Goal: Task Accomplishment & Management: Use online tool/utility

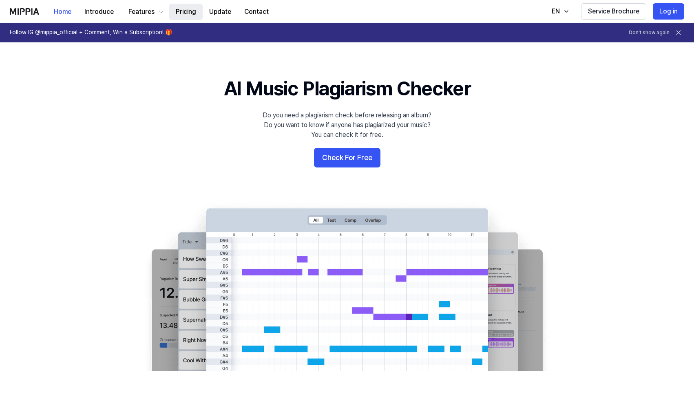
click at [189, 11] on button "Pricing" at bounding box center [185, 12] width 33 height 16
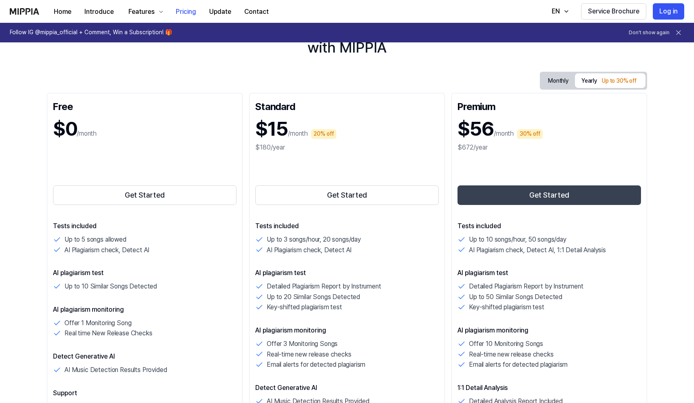
scroll to position [62, 0]
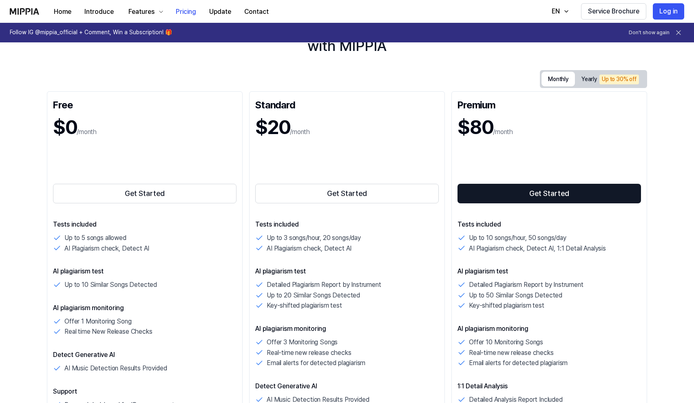
click at [555, 80] on button "Monthly" at bounding box center [557, 79] width 33 height 15
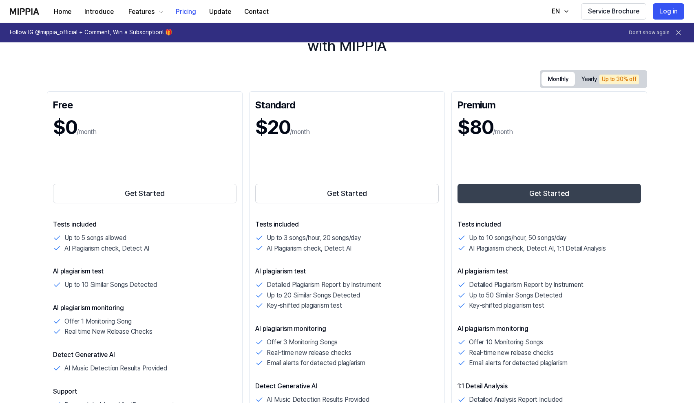
click at [547, 192] on button "Get Started" at bounding box center [548, 194] width 183 height 20
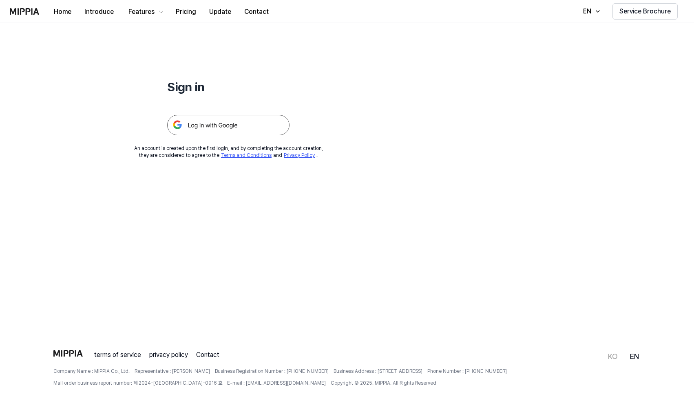
scroll to position [0, 0]
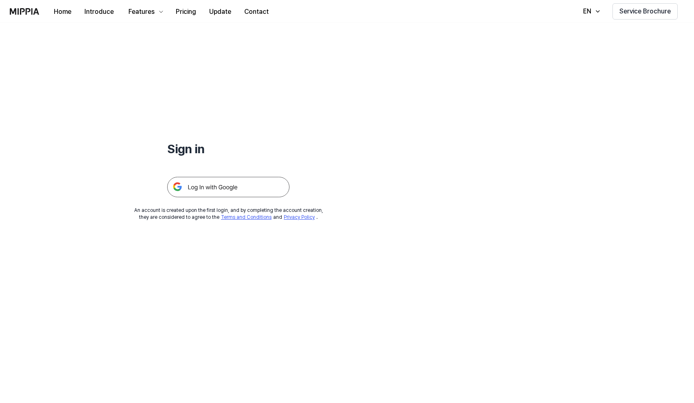
click at [220, 191] on img at bounding box center [228, 187] width 122 height 20
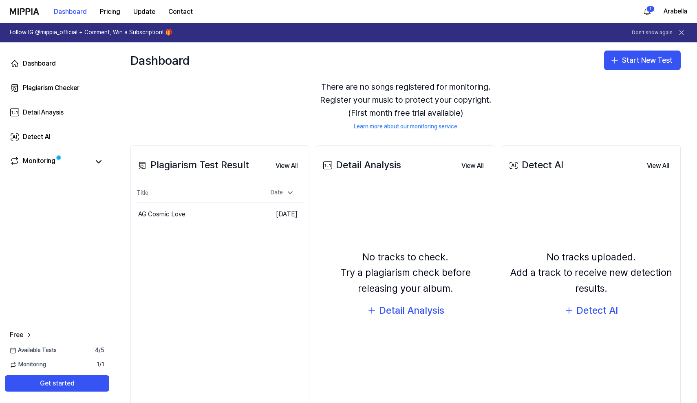
scroll to position [26, 0]
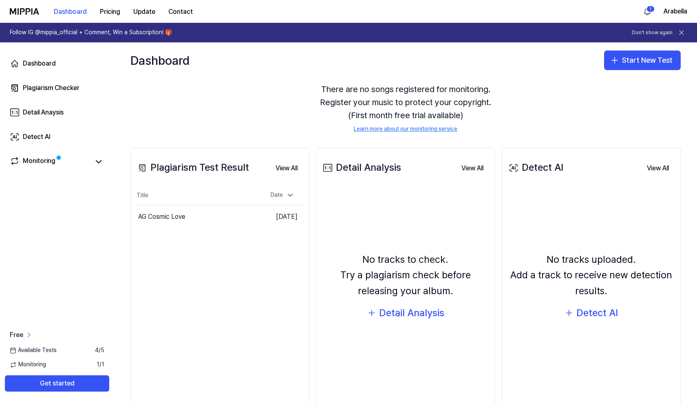
click at [18, 335] on span "Free" at bounding box center [16, 335] width 13 height 10
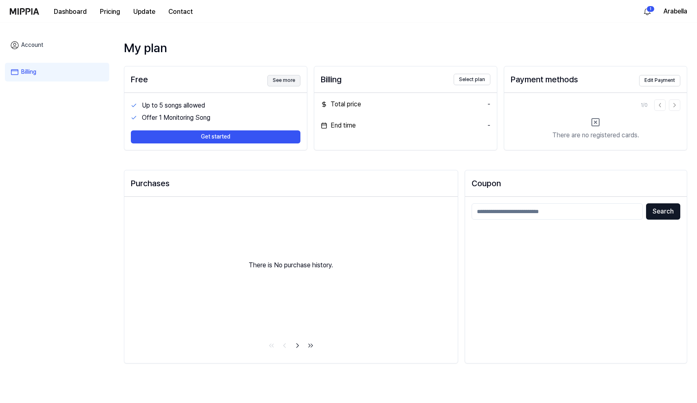
click at [280, 81] on button "See more" at bounding box center [283, 80] width 33 height 11
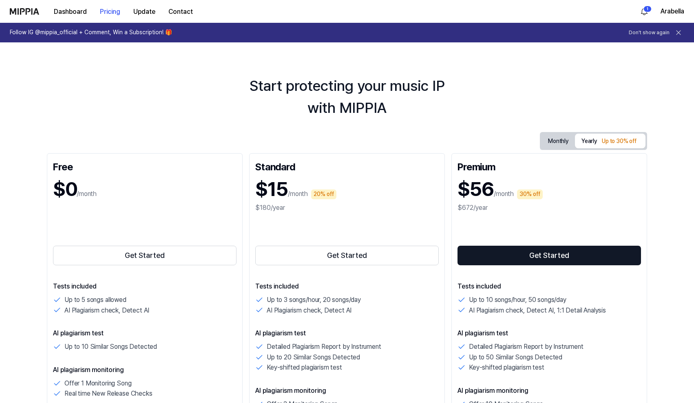
click at [562, 139] on button "Monthly" at bounding box center [557, 141] width 33 height 13
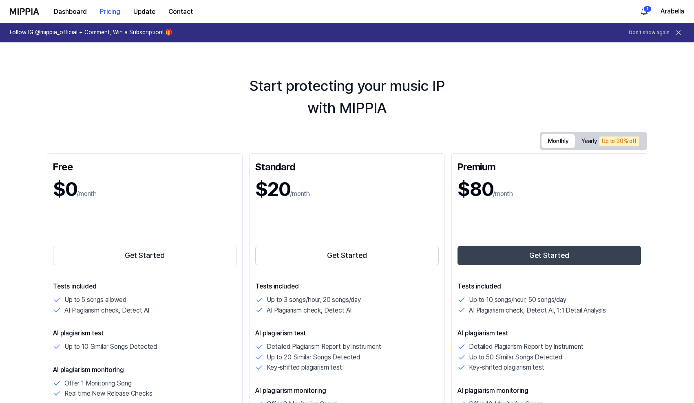
click at [546, 255] on button "Get Started" at bounding box center [548, 256] width 183 height 20
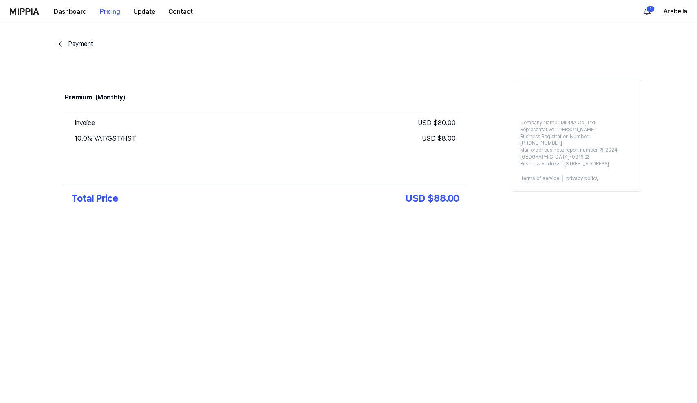
click at [79, 44] on div "Payment" at bounding box center [80, 44] width 25 height 10
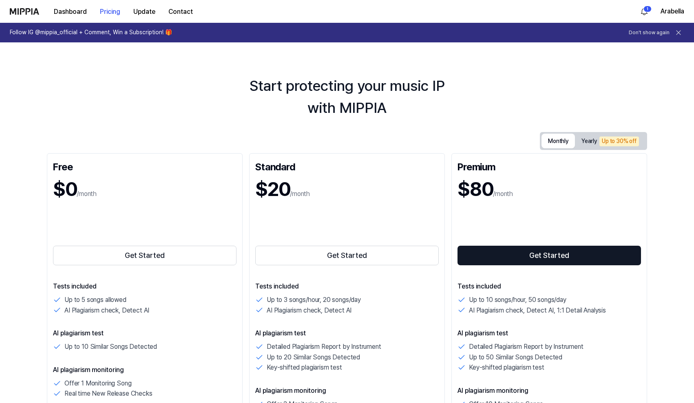
click at [557, 135] on button "Monthly" at bounding box center [557, 141] width 33 height 15
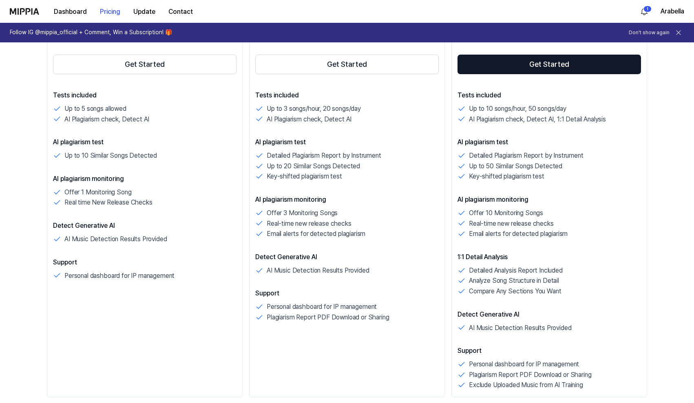
scroll to position [191, 0]
click at [523, 68] on button "Get Started" at bounding box center [548, 65] width 183 height 20
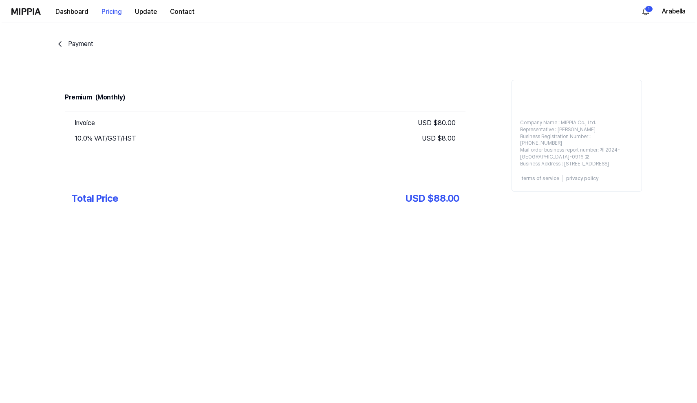
scroll to position [0, 0]
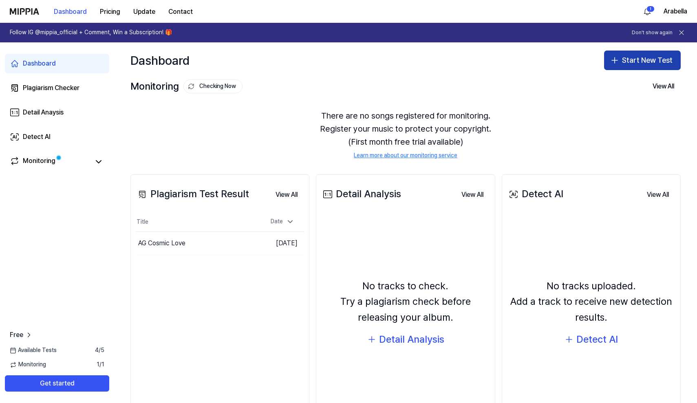
click at [664, 61] on button "Start New Test" at bounding box center [642, 61] width 77 height 20
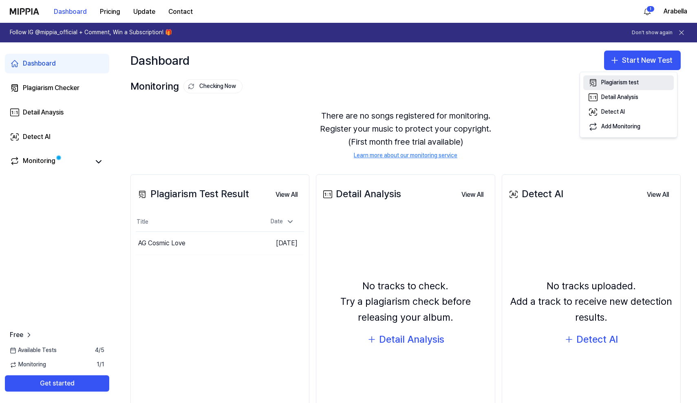
click at [637, 81] on div "Plagiarism test" at bounding box center [619, 83] width 37 height 8
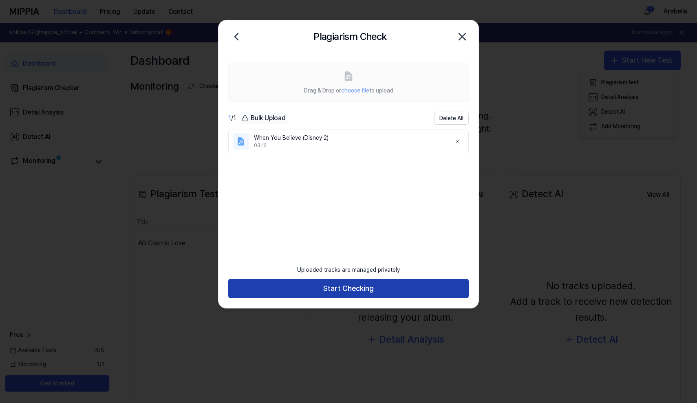
click at [404, 293] on button "Start Checking" at bounding box center [348, 289] width 240 height 20
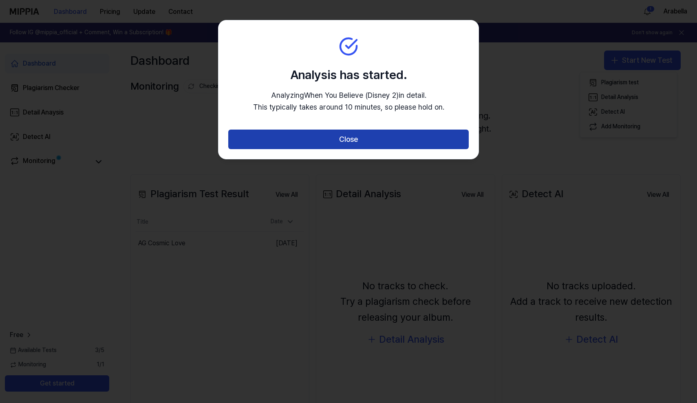
click at [368, 141] on button "Close" at bounding box center [348, 140] width 240 height 20
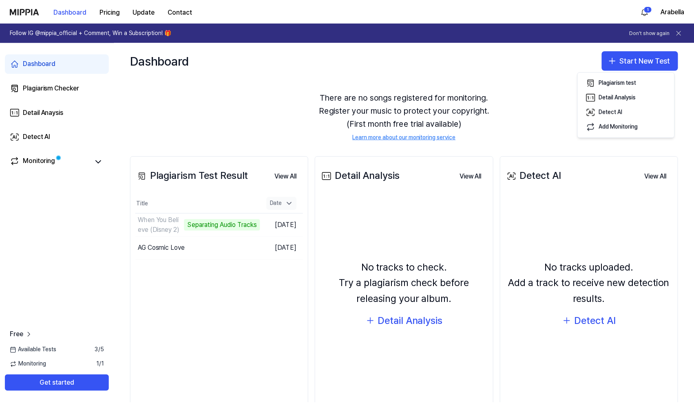
scroll to position [19, 0]
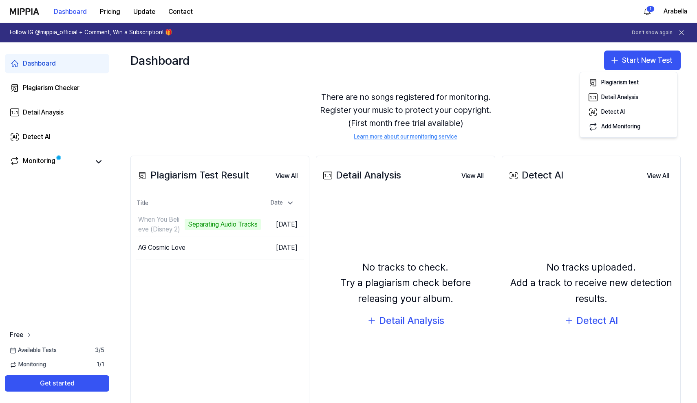
click at [14, 335] on span "Free" at bounding box center [16, 335] width 13 height 10
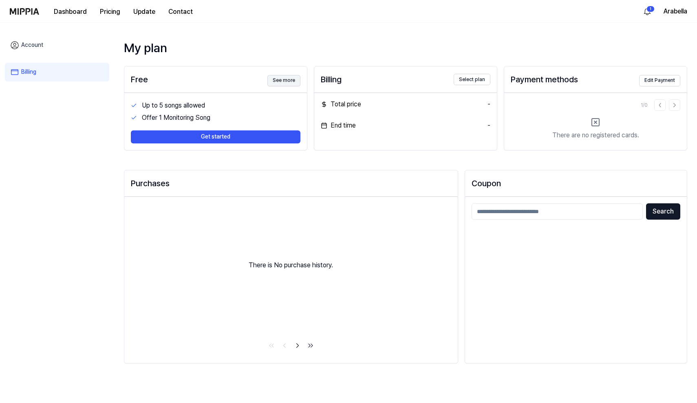
click at [293, 82] on button "See more" at bounding box center [283, 80] width 33 height 11
click at [478, 81] on button "Select plan" at bounding box center [472, 79] width 37 height 11
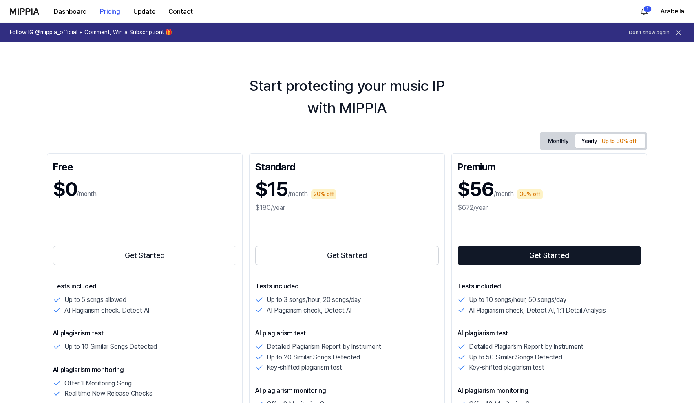
click at [548, 141] on button "Monthly" at bounding box center [557, 141] width 33 height 13
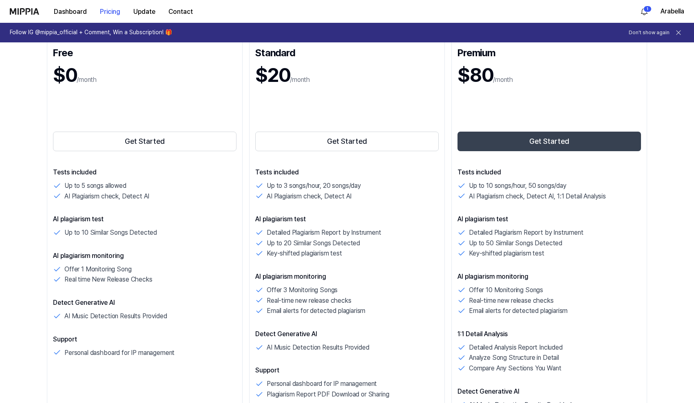
scroll to position [117, 0]
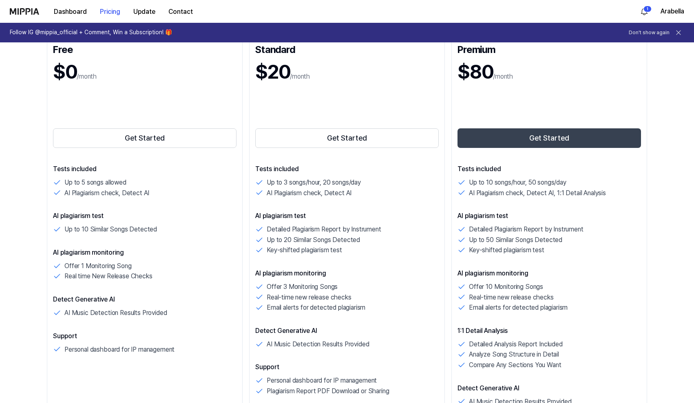
click at [554, 141] on button "Get Started" at bounding box center [548, 138] width 183 height 20
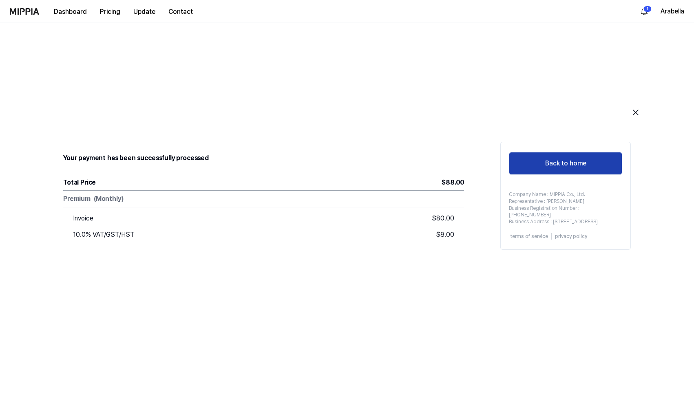
click at [581, 161] on button "Back to home" at bounding box center [565, 163] width 113 height 23
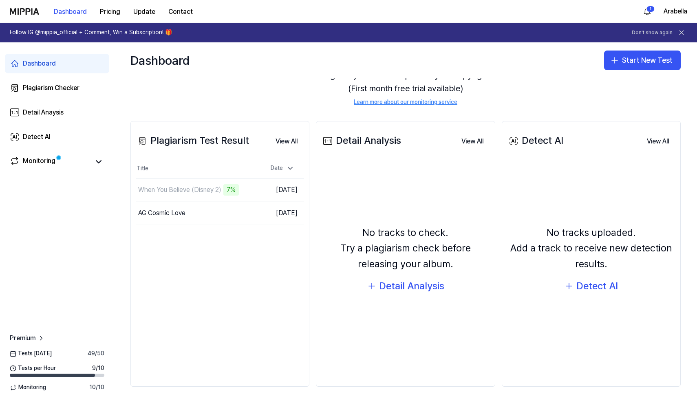
scroll to position [53, 0]
click at [621, 60] on button "Start New Test" at bounding box center [642, 61] width 77 height 20
click at [617, 96] on div "Detail Analysis" at bounding box center [619, 97] width 37 height 8
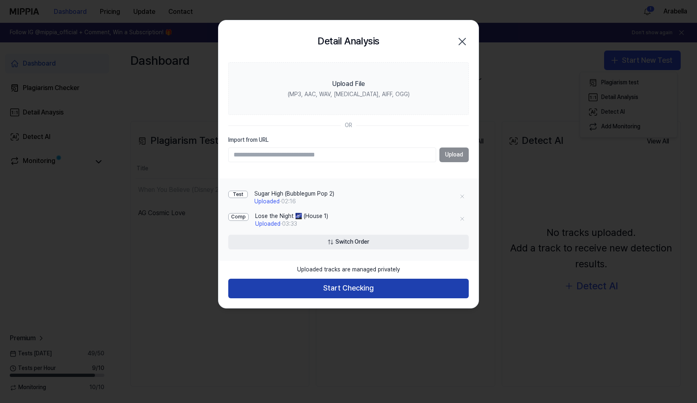
click at [425, 283] on button "Start Checking" at bounding box center [348, 289] width 240 height 20
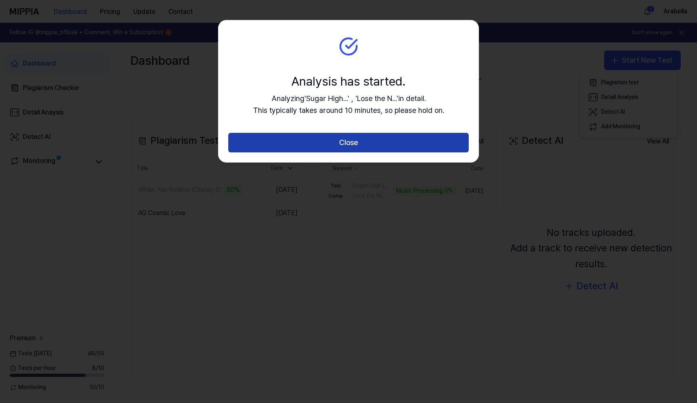
click at [372, 140] on button "Close" at bounding box center [348, 143] width 240 height 20
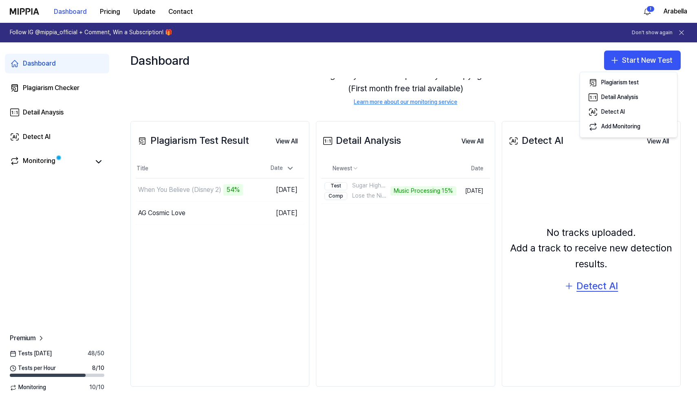
click at [586, 285] on div "Detect AI" at bounding box center [597, 285] width 42 height 15
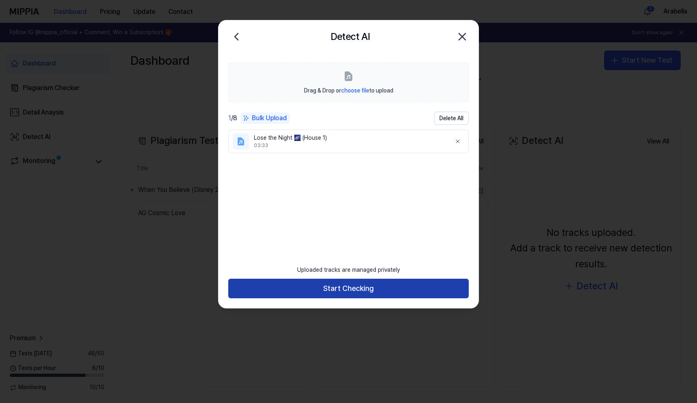
click at [420, 289] on button "Start Checking" at bounding box center [348, 289] width 240 height 20
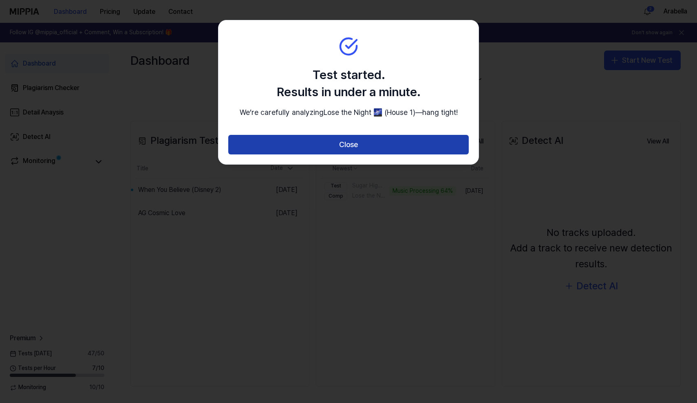
click at [386, 154] on button "Close" at bounding box center [348, 145] width 240 height 20
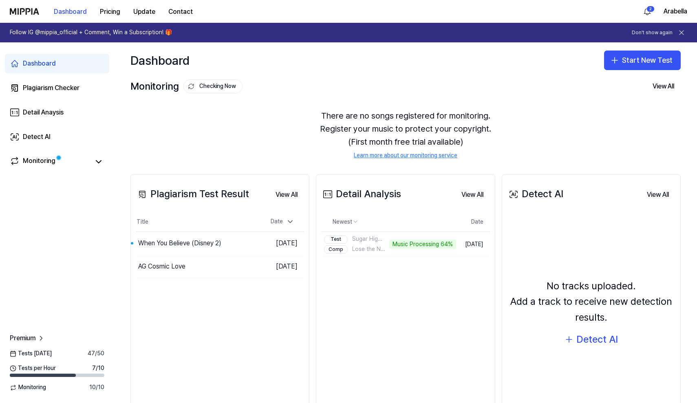
scroll to position [0, 0]
click at [226, 239] on button "Go to Results" at bounding box center [239, 243] width 44 height 13
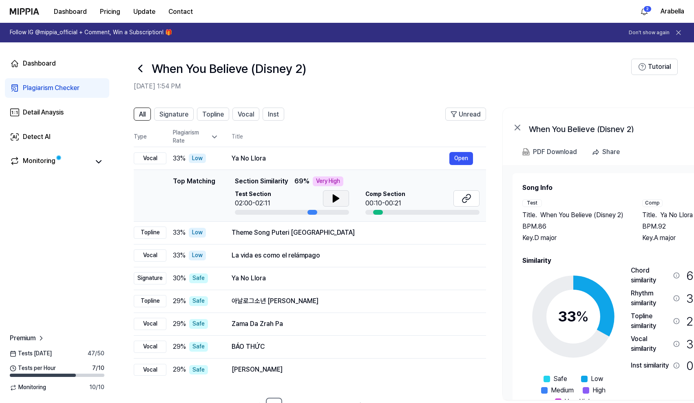
click at [332, 200] on icon at bounding box center [336, 199] width 10 height 10
click at [211, 134] on icon at bounding box center [214, 137] width 8 height 8
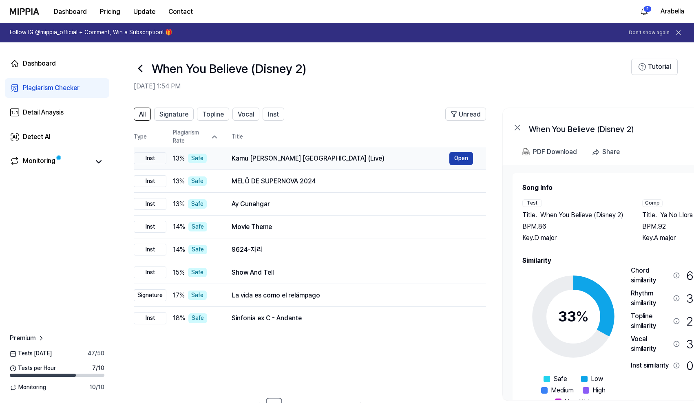
click at [462, 157] on button "Open" at bounding box center [461, 158] width 24 height 13
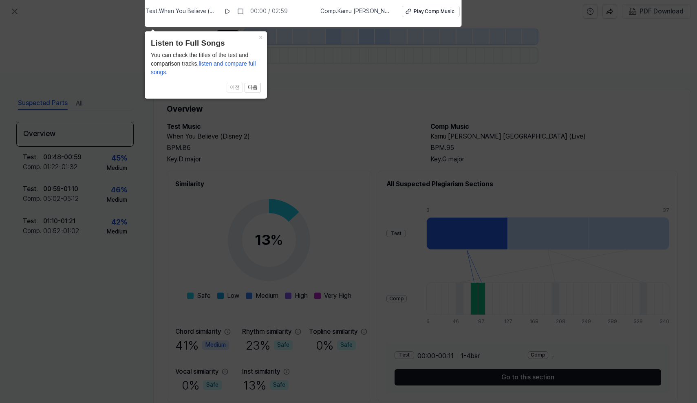
click at [454, 73] on icon at bounding box center [348, 199] width 697 height 407
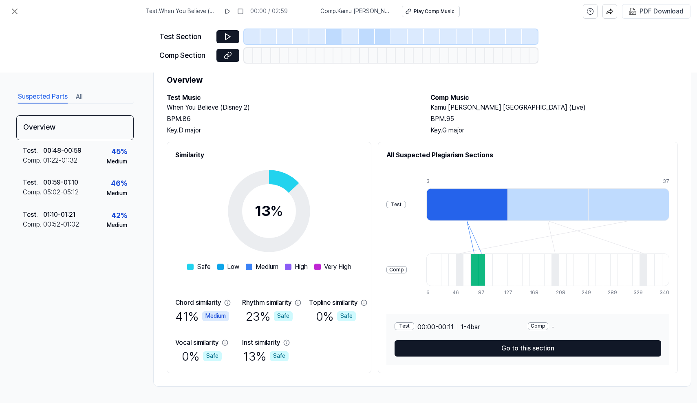
scroll to position [32, 0]
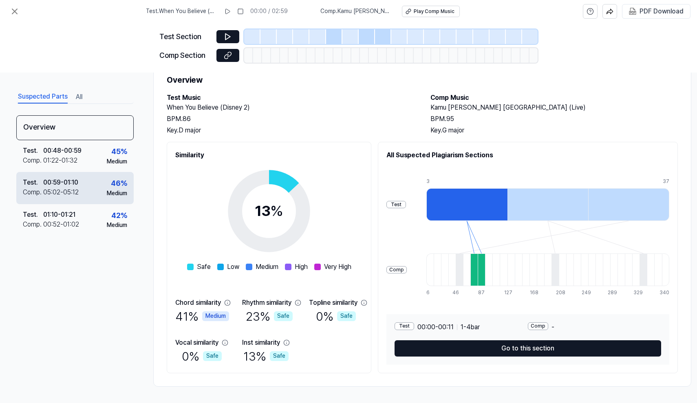
click at [84, 194] on div "Test . 00:59 - 01:10 Comp . 05:02 - 05:12 46 % Medium" at bounding box center [74, 188] width 117 height 32
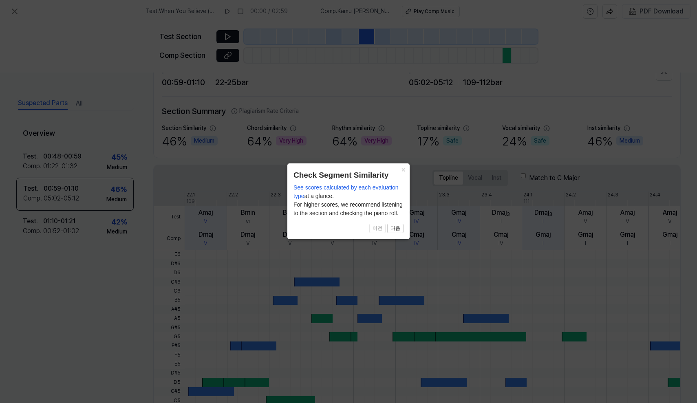
scroll to position [16, 0]
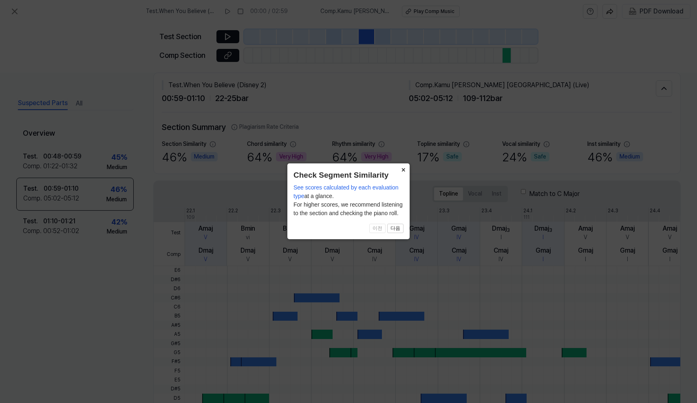
click at [401, 170] on button "×" at bounding box center [403, 168] width 13 height 11
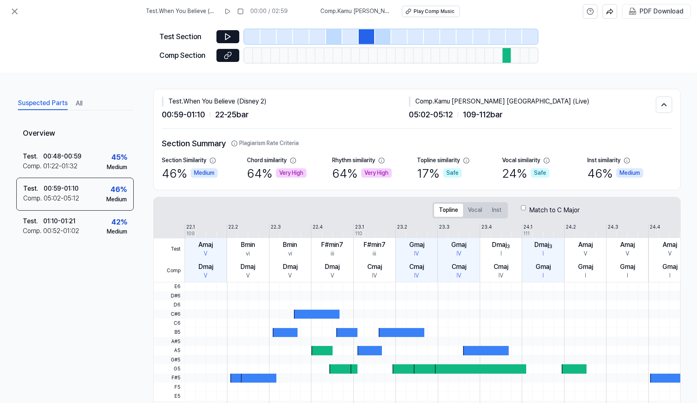
scroll to position [0, 0]
click at [221, 32] on button at bounding box center [227, 36] width 23 height 13
click at [225, 35] on icon at bounding box center [228, 37] width 8 height 8
click at [225, 54] on icon at bounding box center [228, 55] width 8 height 8
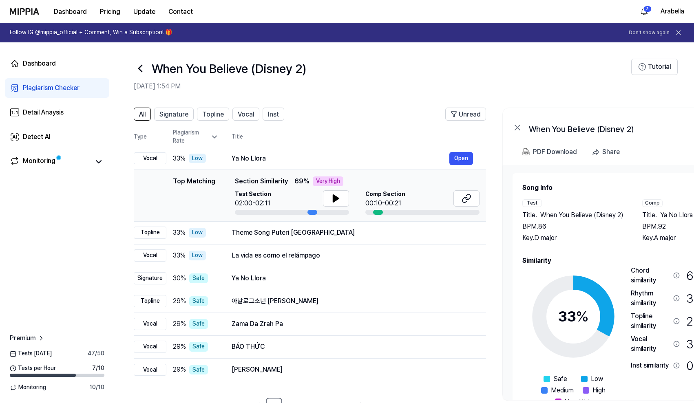
scroll to position [1, 0]
click at [66, 113] on link "Detail Anaysis" at bounding box center [57, 113] width 104 height 20
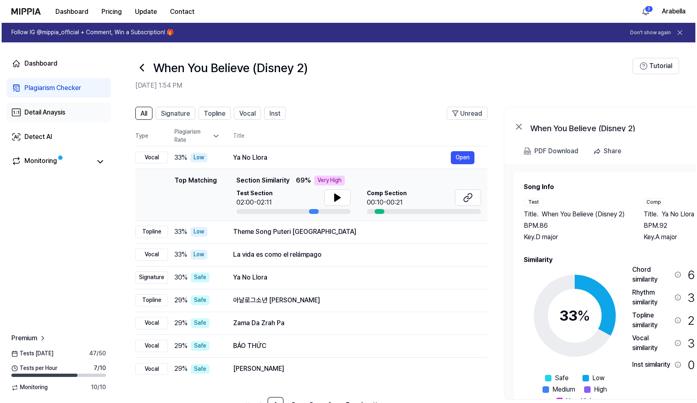
scroll to position [0, 0]
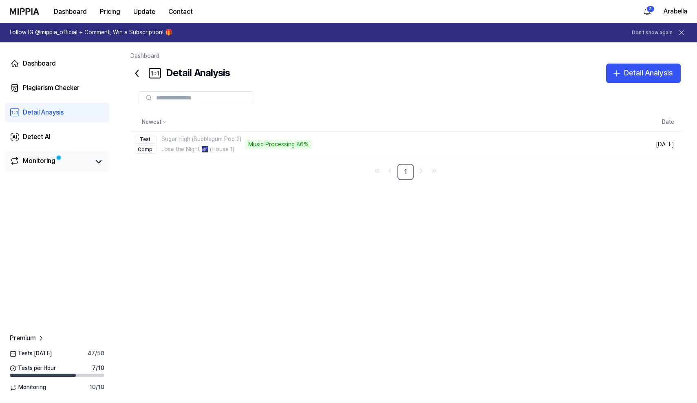
click at [48, 160] on div "Monitoring" at bounding box center [39, 161] width 33 height 11
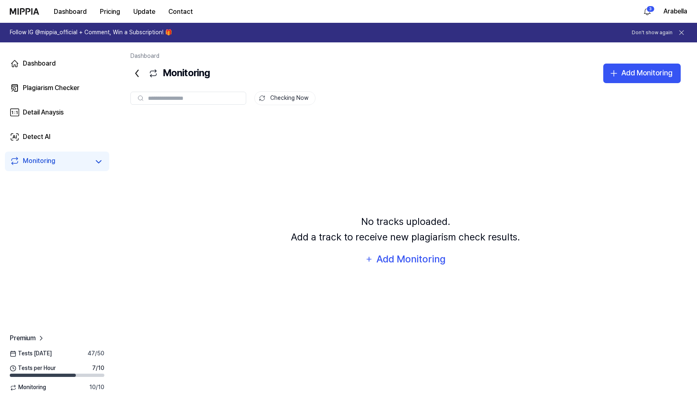
click at [33, 13] on img at bounding box center [24, 11] width 29 height 7
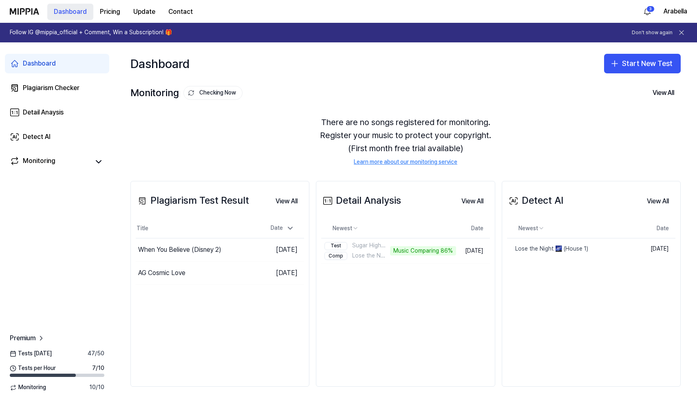
click at [80, 17] on button "Dashboard" at bounding box center [70, 12] width 46 height 16
click at [550, 250] on div "Lose the Night 🌌 (House 1)" at bounding box center [547, 249] width 81 height 8
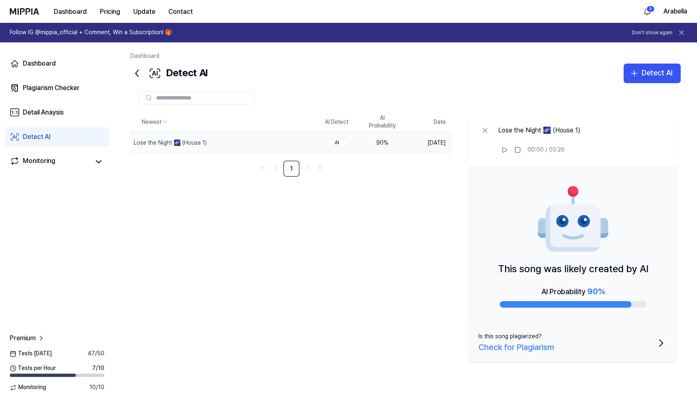
click at [527, 343] on div "Check for Plagiarism" at bounding box center [515, 347] width 75 height 13
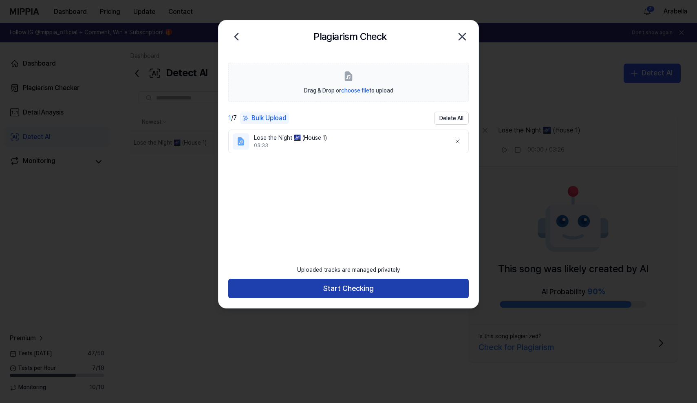
click at [411, 293] on button "Start Checking" at bounding box center [348, 289] width 240 height 20
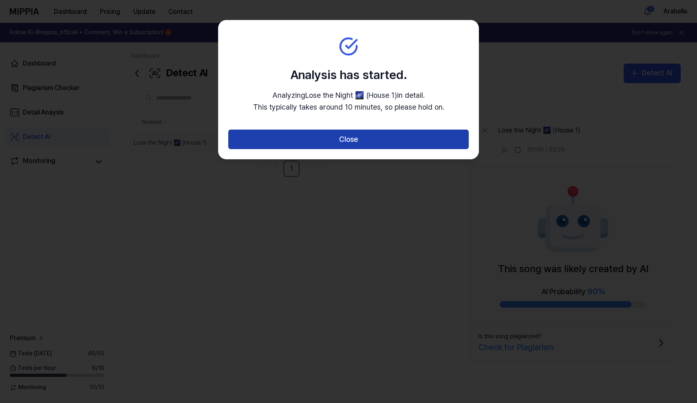
click at [400, 138] on button "Close" at bounding box center [348, 140] width 240 height 20
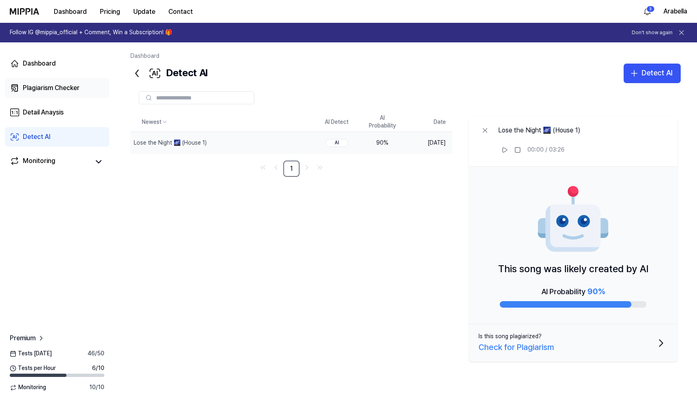
click at [65, 86] on div "Plagiarism Checker" at bounding box center [51, 88] width 57 height 10
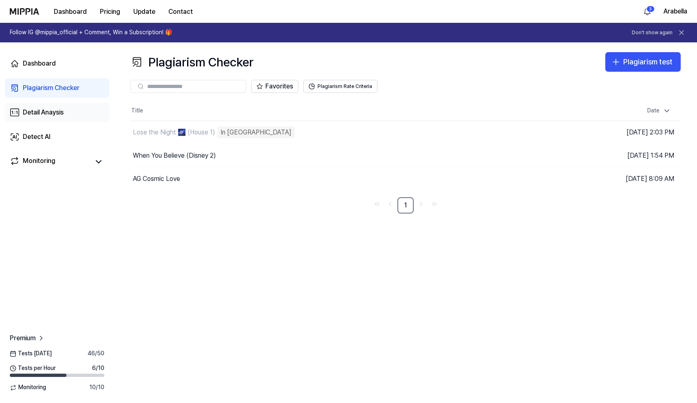
click at [44, 111] on div "Detail Anaysis" at bounding box center [43, 113] width 41 height 10
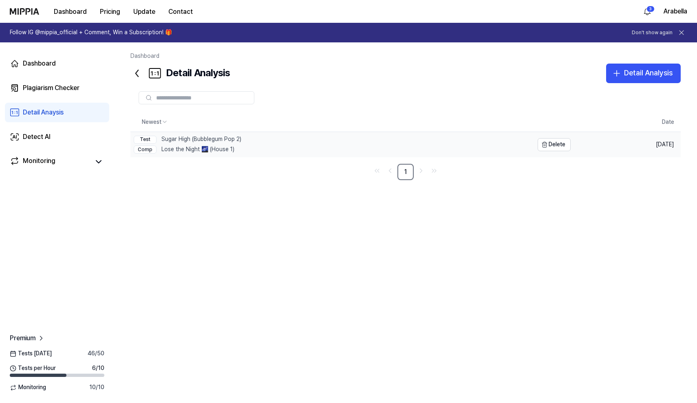
click at [203, 138] on div "Test Sugar High (Bubblegum Pop 2)" at bounding box center [188, 139] width 108 height 8
click at [63, 128] on link "Detect AI" at bounding box center [57, 137] width 104 height 20
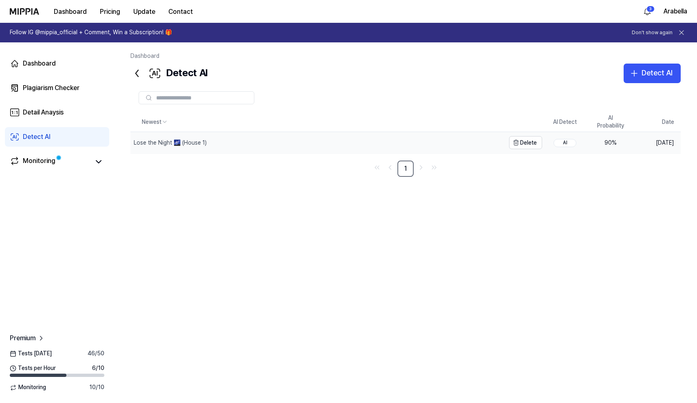
click at [220, 135] on div "Lose the Night 🌌 (House 1)" at bounding box center [317, 142] width 374 height 21
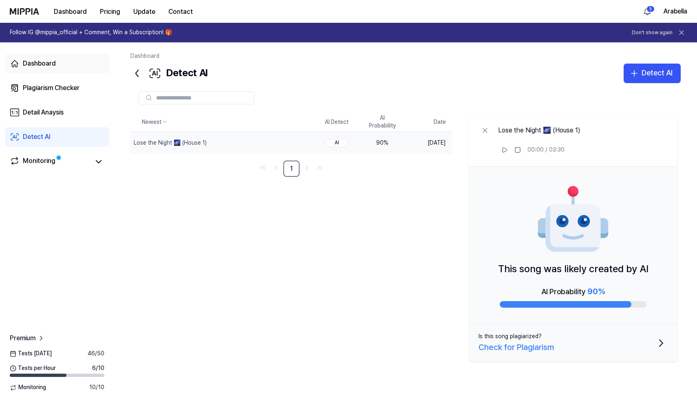
click at [44, 64] on div "Dashboard" at bounding box center [39, 64] width 33 height 10
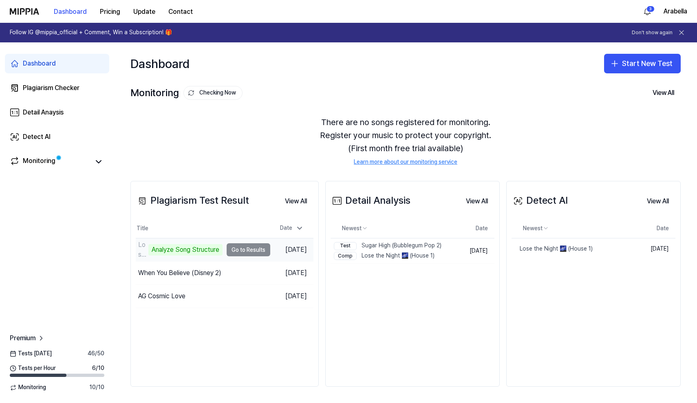
click at [249, 246] on td "Lose the Night 🌌 (House 1) Analyze Song Structure Go to Results" at bounding box center [203, 249] width 134 height 23
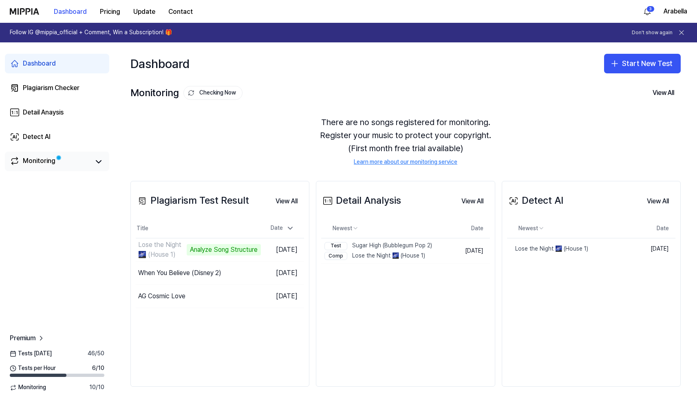
click at [62, 160] on link "Monitoring" at bounding box center [50, 161] width 80 height 11
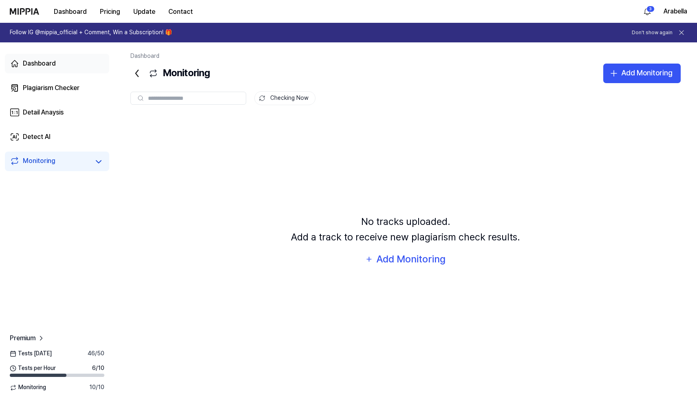
click at [51, 61] on div "Dashboard" at bounding box center [39, 64] width 33 height 10
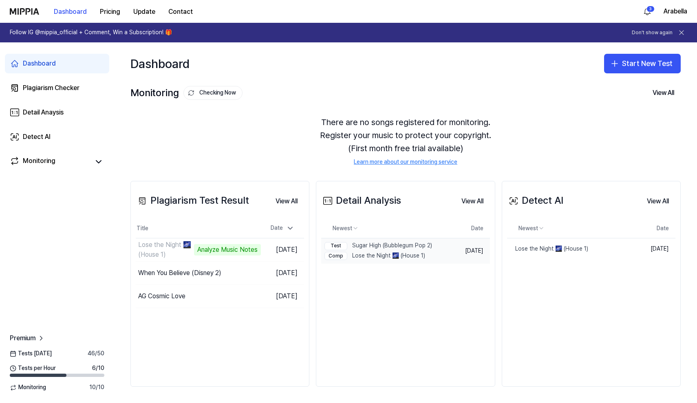
click at [425, 253] on div "Comp Lose the Night 🌌 (House 1)" at bounding box center [378, 256] width 108 height 8
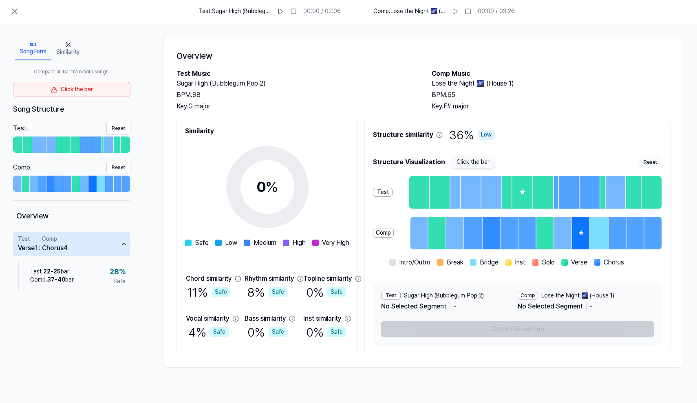
click at [74, 54] on button "Similarity" at bounding box center [67, 48] width 33 height 23
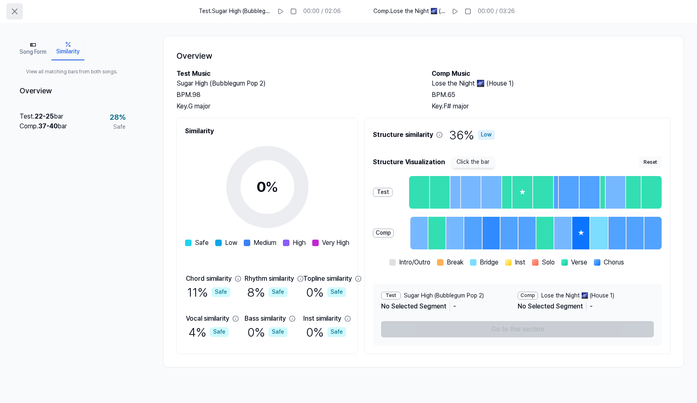
click at [15, 11] on icon at bounding box center [14, 11] width 5 height 5
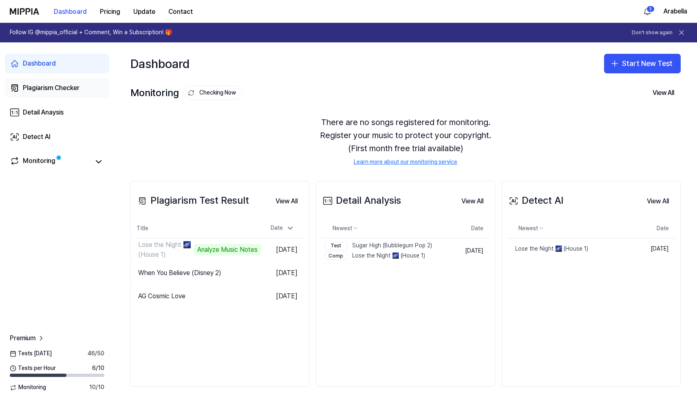
click at [71, 85] on div "Plagiarism Checker" at bounding box center [51, 88] width 57 height 10
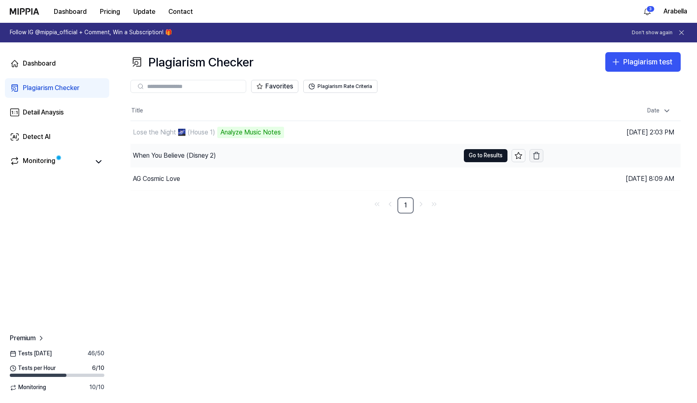
click at [536, 156] on icon "button" at bounding box center [536, 156] width 8 height 8
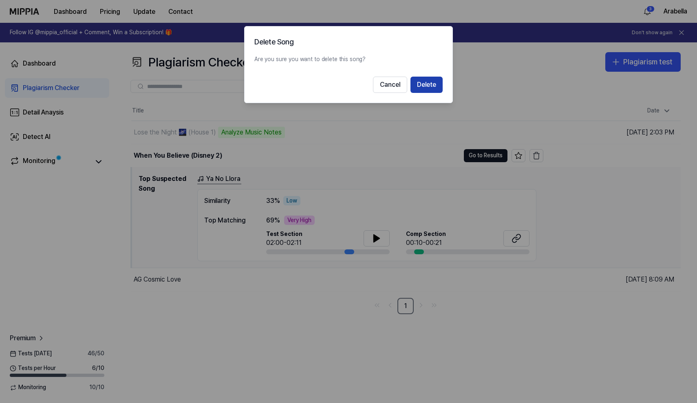
click at [426, 83] on button "Delete" at bounding box center [426, 85] width 32 height 16
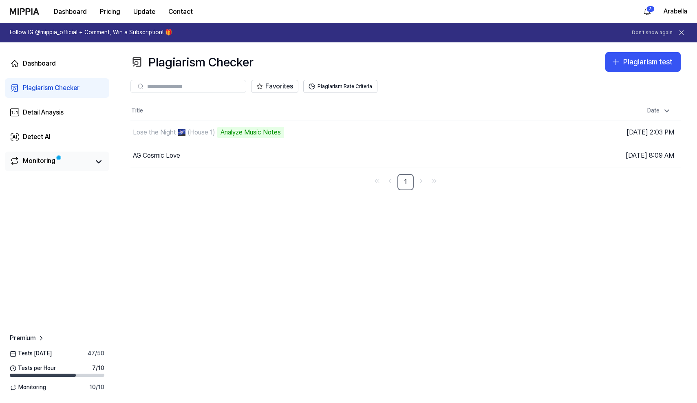
click at [37, 164] on div "Monitoring" at bounding box center [39, 161] width 33 height 11
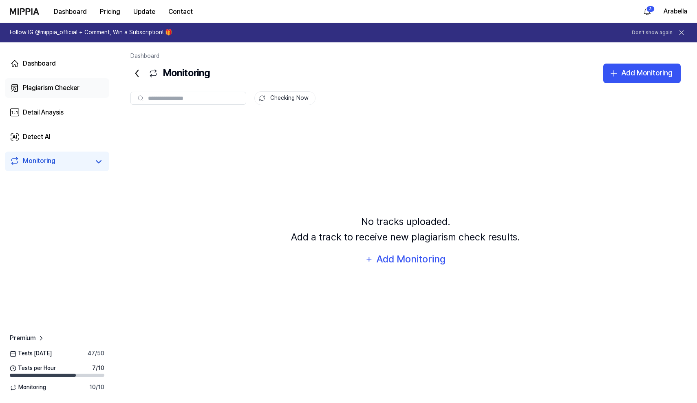
click at [63, 93] on link "Plagiarism Checker" at bounding box center [57, 88] width 104 height 20
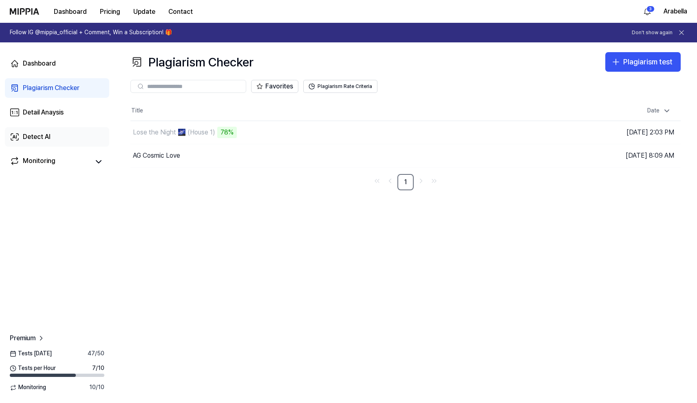
click at [75, 137] on link "Detect AI" at bounding box center [57, 137] width 104 height 20
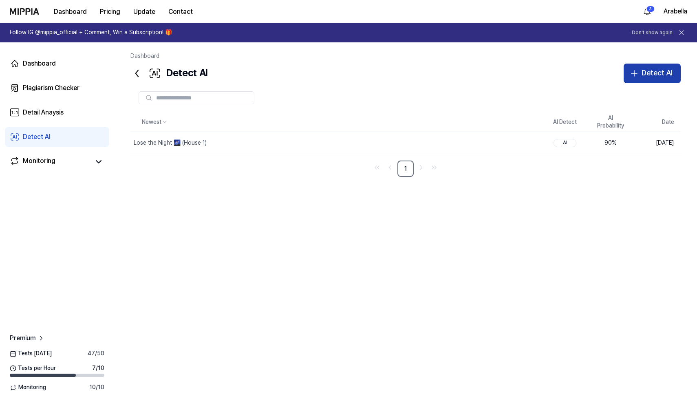
click at [652, 73] on div "Detect AI" at bounding box center [656, 73] width 31 height 12
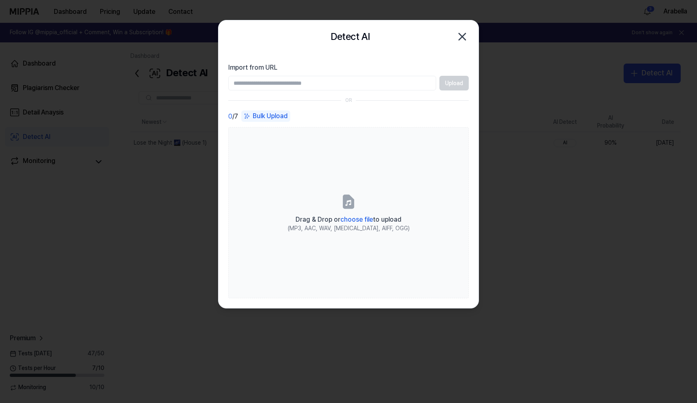
click at [555, 91] on div at bounding box center [348, 201] width 697 height 403
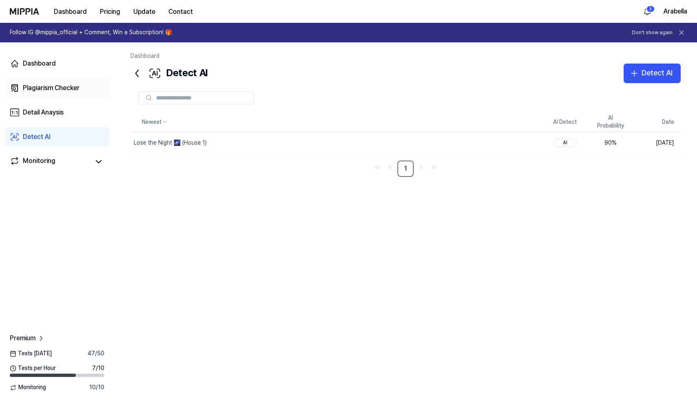
click at [69, 87] on div "Plagiarism Checker" at bounding box center [51, 88] width 57 height 10
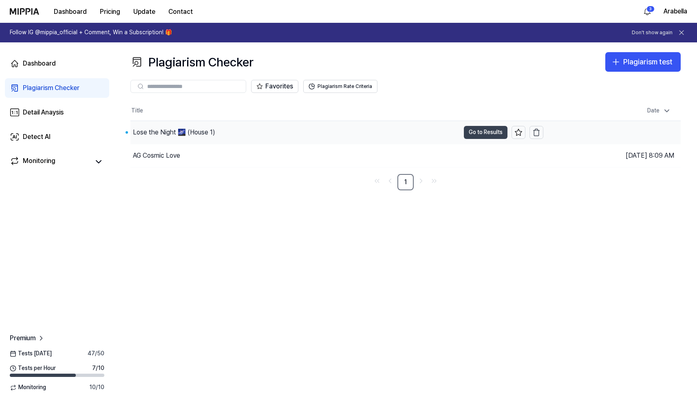
click at [469, 135] on button "Go to Results" at bounding box center [486, 132] width 44 height 13
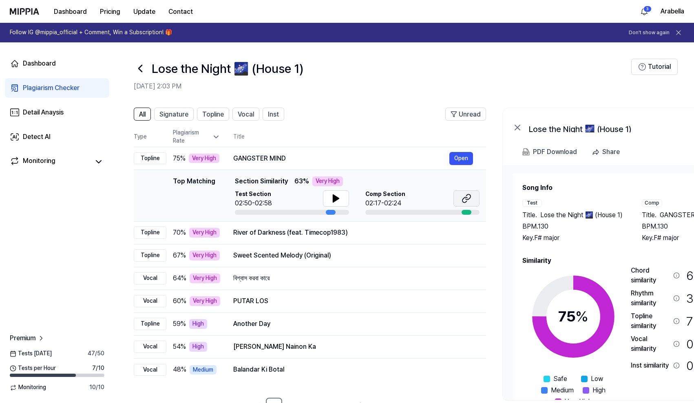
scroll to position [27, 0]
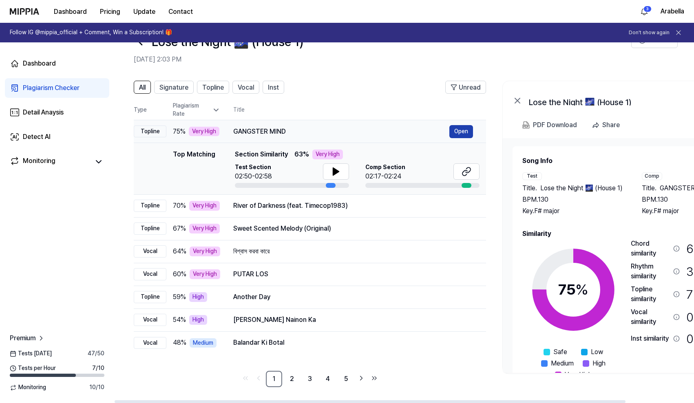
click at [461, 127] on button "Open" at bounding box center [461, 131] width 24 height 13
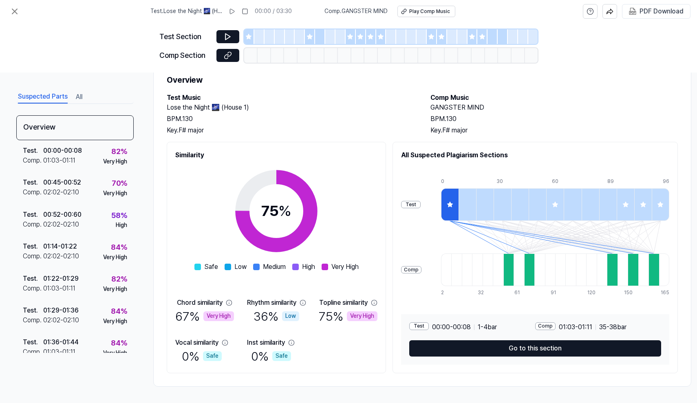
scroll to position [32, 0]
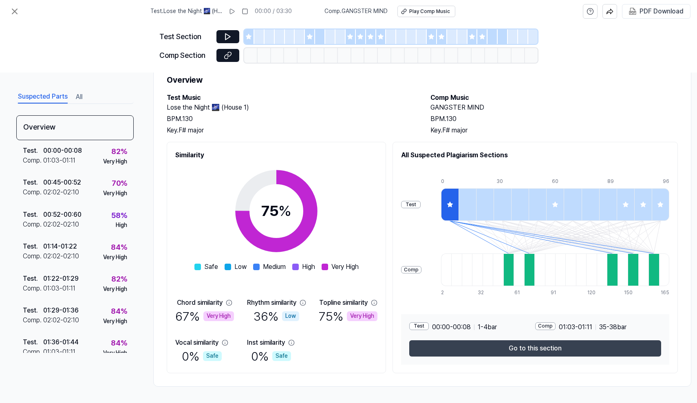
click at [491, 344] on button "Go to this section" at bounding box center [535, 348] width 252 height 16
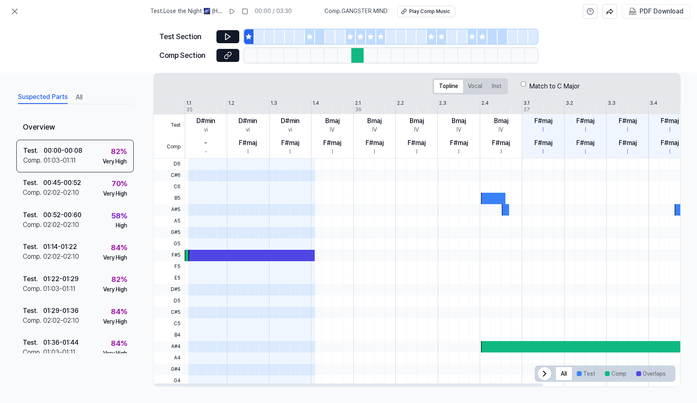
scroll to position [40, 0]
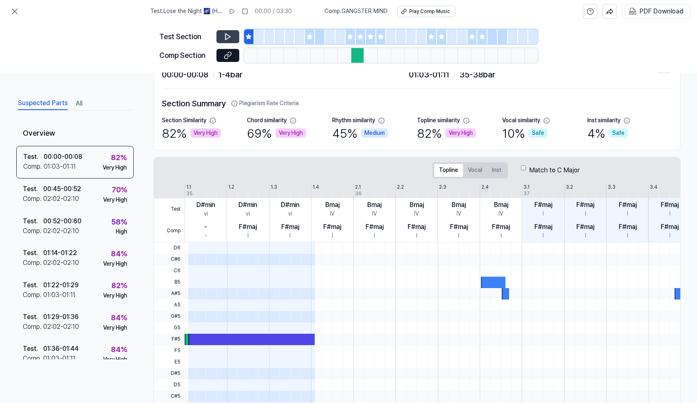
click at [232, 36] on button at bounding box center [227, 36] width 23 height 13
click at [231, 55] on icon at bounding box center [228, 55] width 8 height 8
click at [77, 196] on div "02:02 - 02:10" at bounding box center [61, 199] width 36 height 10
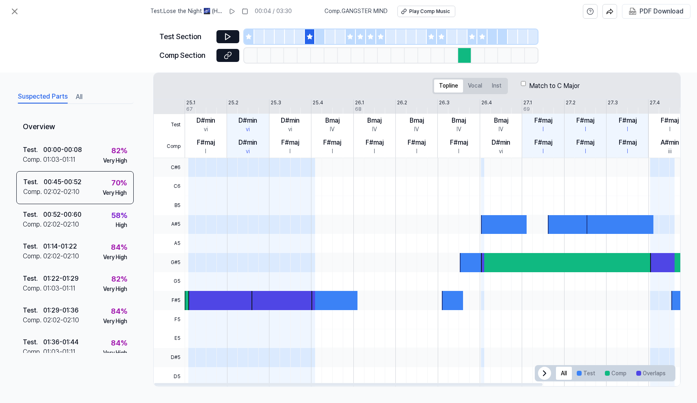
scroll to position [124, 0]
click at [189, 302] on div at bounding box center [221, 300] width 67 height 19
click at [225, 35] on icon at bounding box center [228, 37] width 8 height 8
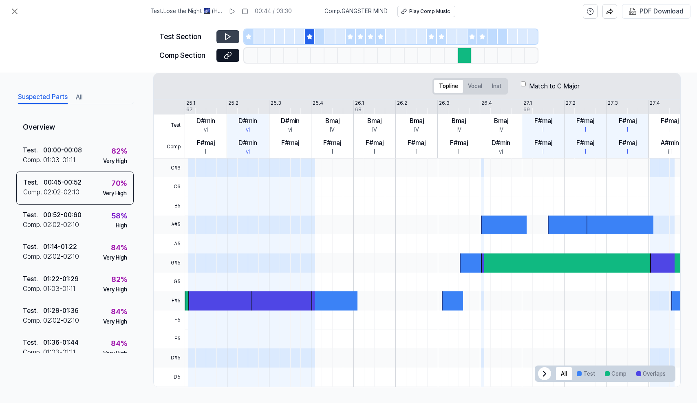
click at [234, 35] on button at bounding box center [227, 36] width 23 height 13
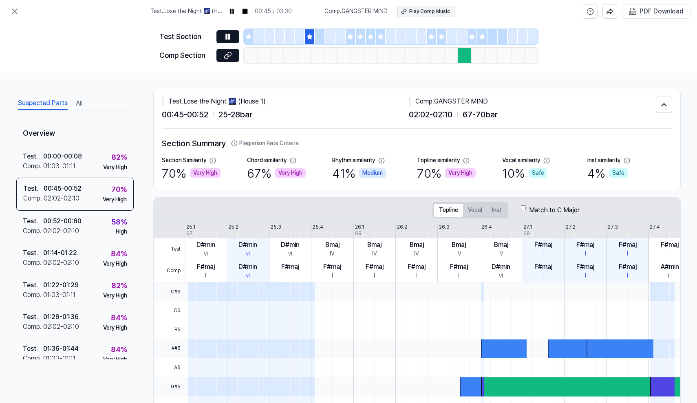
scroll to position [0, 0]
click at [436, 7] on button "Play Comp Music" at bounding box center [426, 11] width 58 height 11
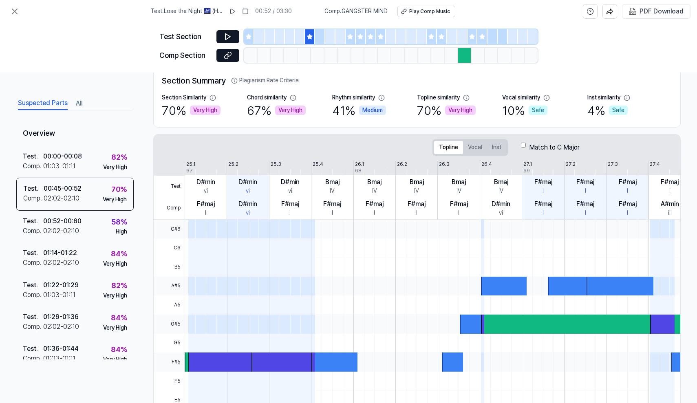
scroll to position [66, 0]
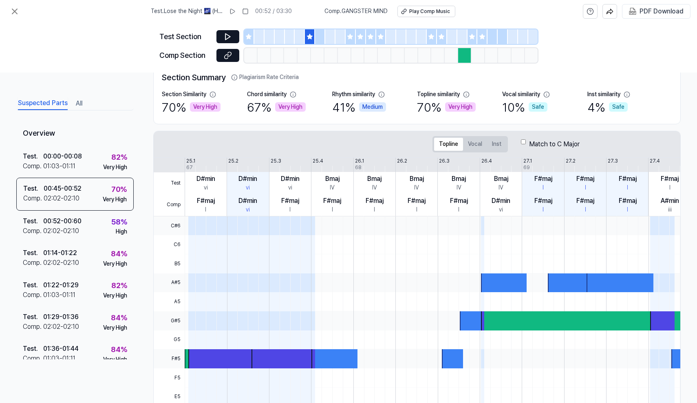
click at [476, 134] on div "Topline Vocal Inst Match to C Major" at bounding box center [506, 144] width 704 height 26
click at [476, 139] on button "Vocal" at bounding box center [475, 144] width 24 height 13
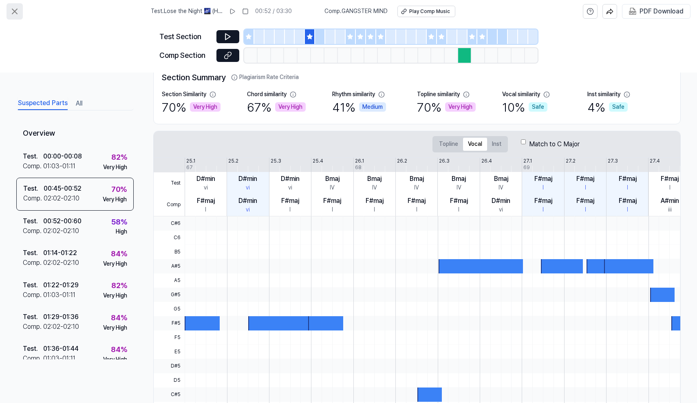
click at [18, 13] on icon at bounding box center [15, 12] width 10 height 10
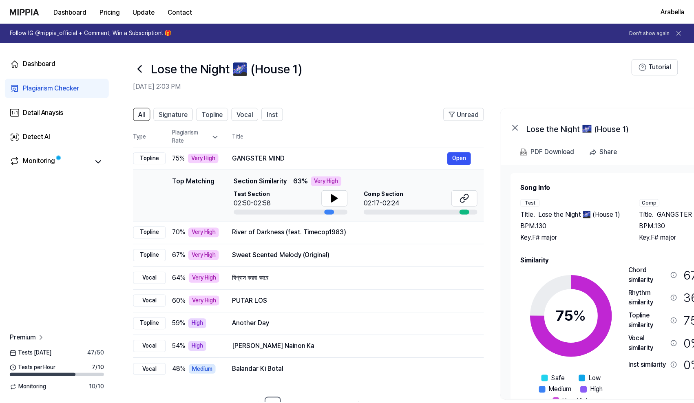
scroll to position [27, 0]
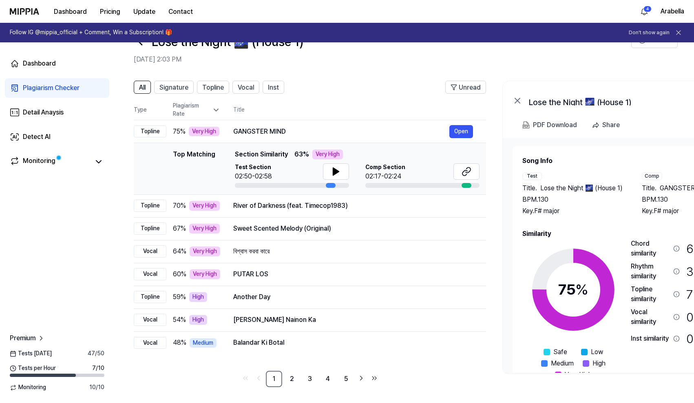
click at [44, 84] on div "Plagiarism Checker" at bounding box center [51, 88] width 57 height 10
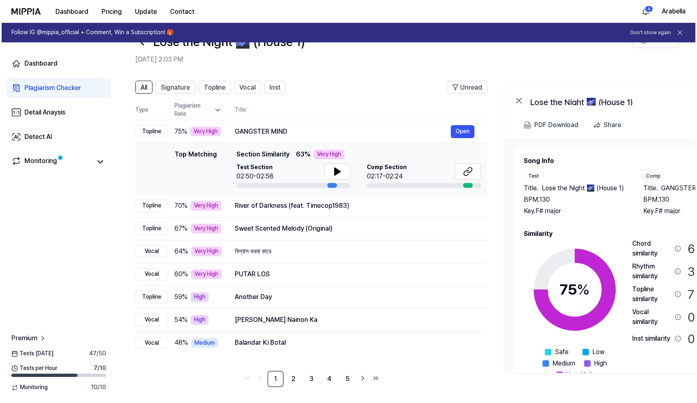
scroll to position [0, 0]
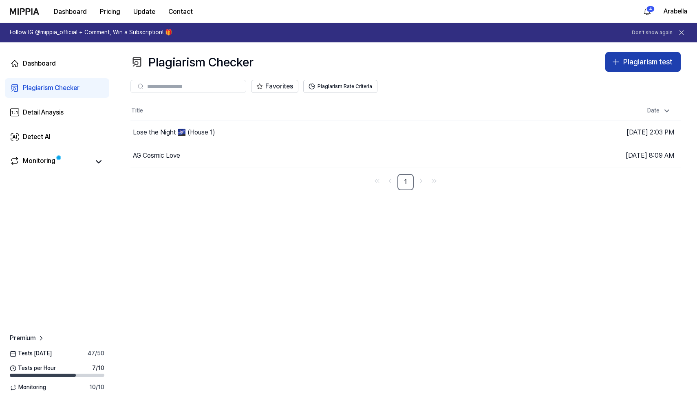
click at [637, 58] on div "Plagiarism test" at bounding box center [647, 62] width 49 height 12
click at [622, 63] on button "Plagiarism test" at bounding box center [642, 62] width 75 height 20
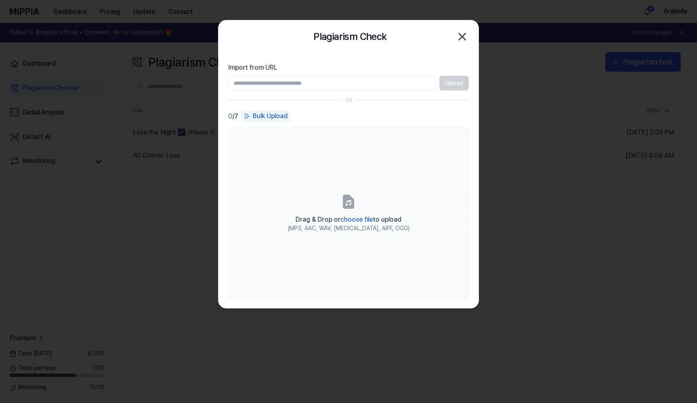
click at [270, 117] on div "Bulk Upload" at bounding box center [265, 115] width 49 height 11
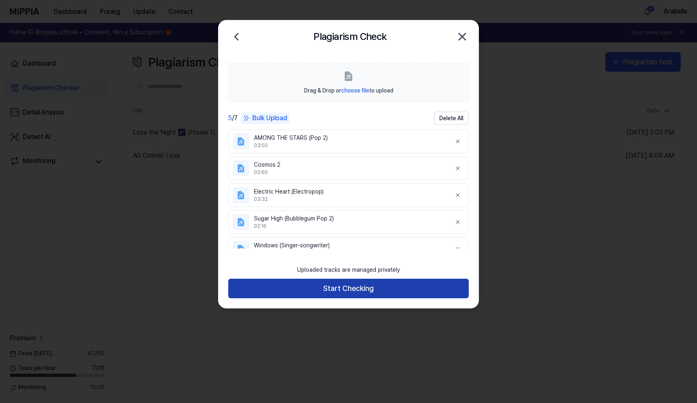
click at [350, 290] on button "Start Checking" at bounding box center [348, 289] width 240 height 20
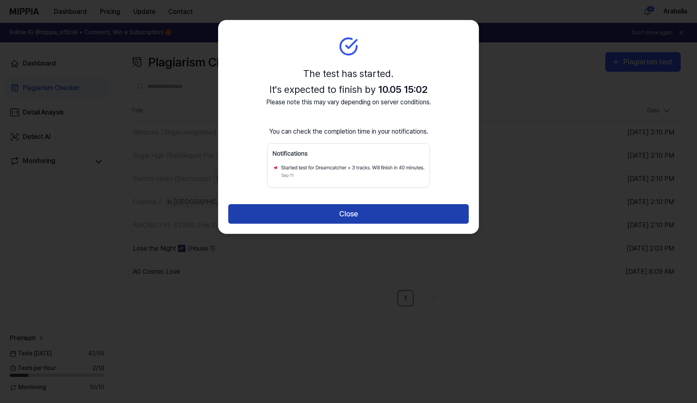
click at [363, 214] on button "Close" at bounding box center [348, 214] width 240 height 20
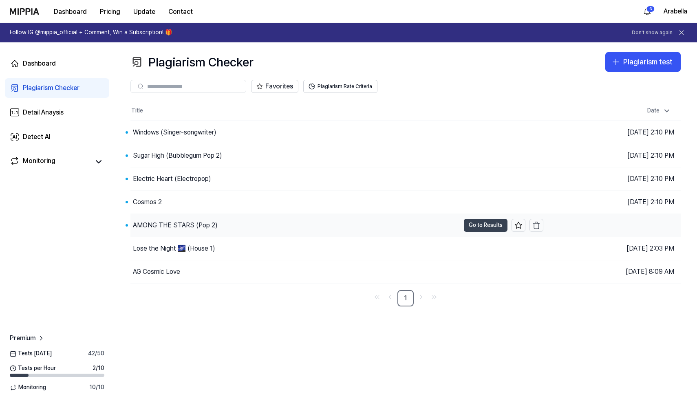
click at [493, 225] on button "Go to Results" at bounding box center [486, 225] width 44 height 13
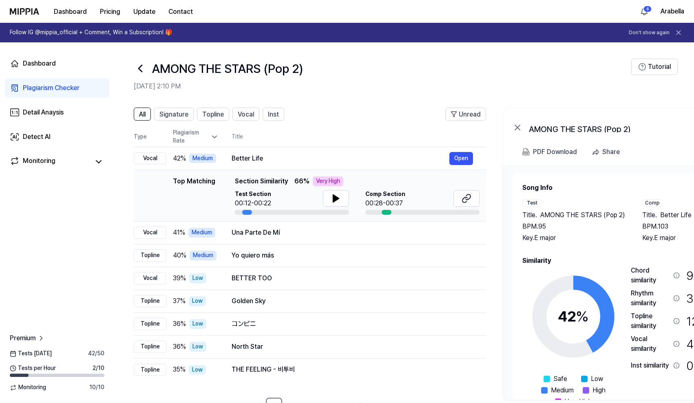
click at [136, 69] on icon at bounding box center [140, 68] width 13 height 13
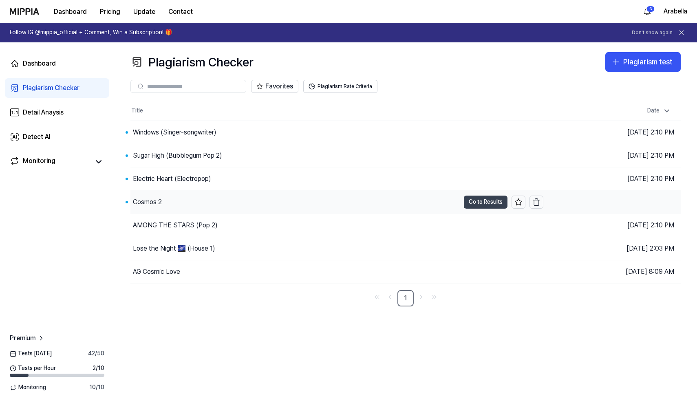
click at [500, 197] on button "Go to Results" at bounding box center [486, 202] width 44 height 13
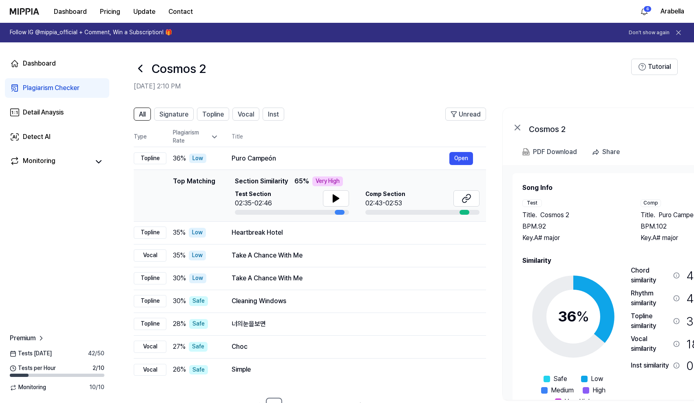
scroll to position [9, 0]
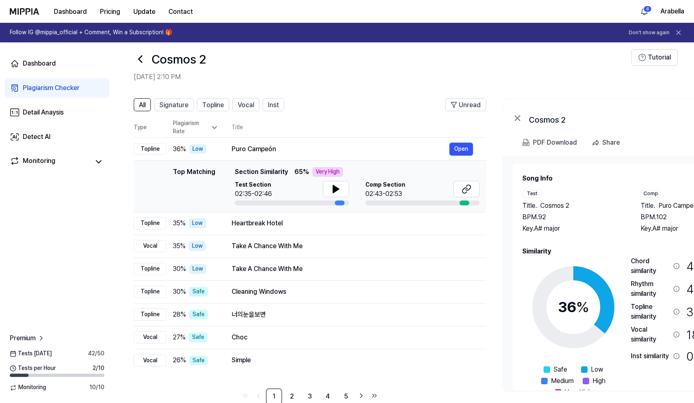
click at [139, 61] on icon at bounding box center [140, 59] width 13 height 13
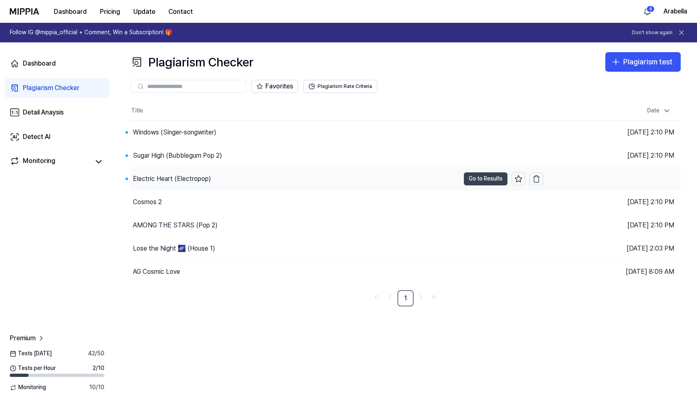
click at [477, 180] on button "Go to Results" at bounding box center [486, 178] width 44 height 13
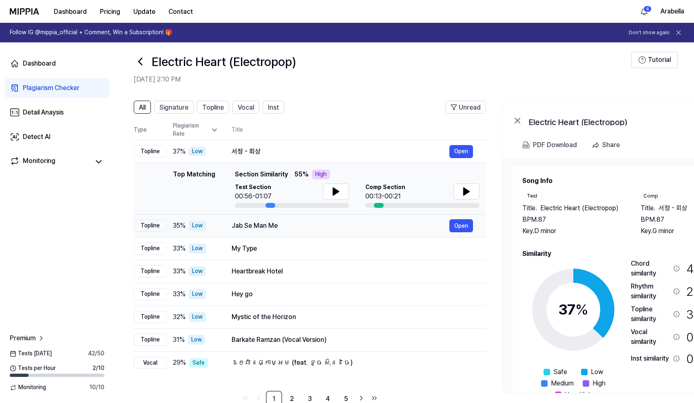
scroll to position [8, 0]
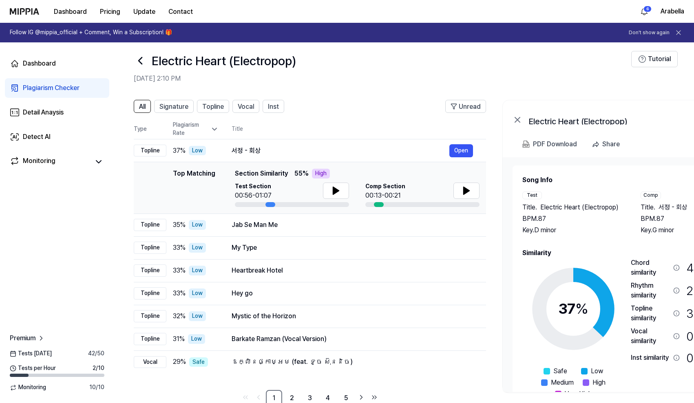
click at [141, 62] on icon at bounding box center [140, 60] width 13 height 13
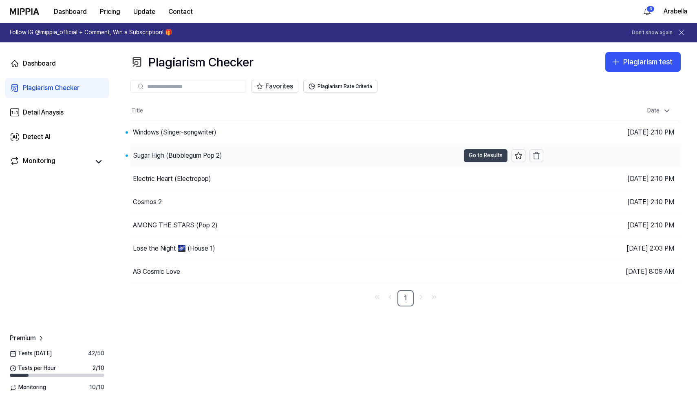
click at [474, 153] on button "Go to Results" at bounding box center [486, 155] width 44 height 13
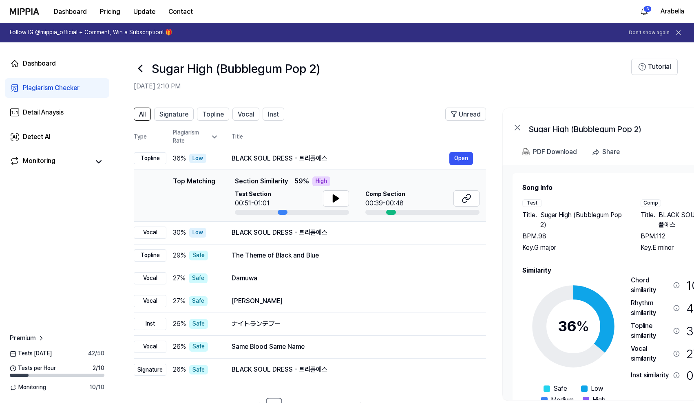
click at [143, 67] on icon at bounding box center [140, 68] width 13 height 13
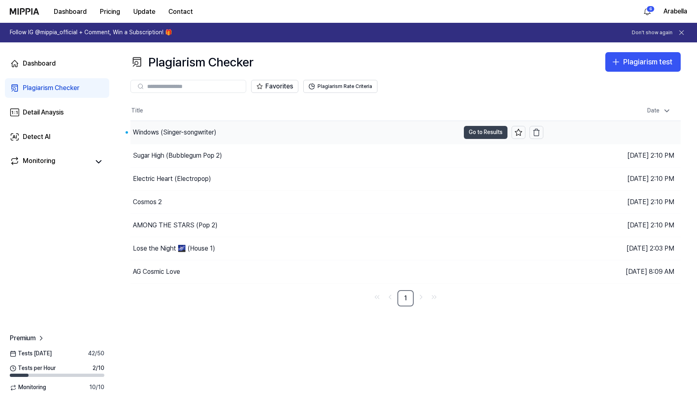
click at [489, 130] on button "Go to Results" at bounding box center [486, 132] width 44 height 13
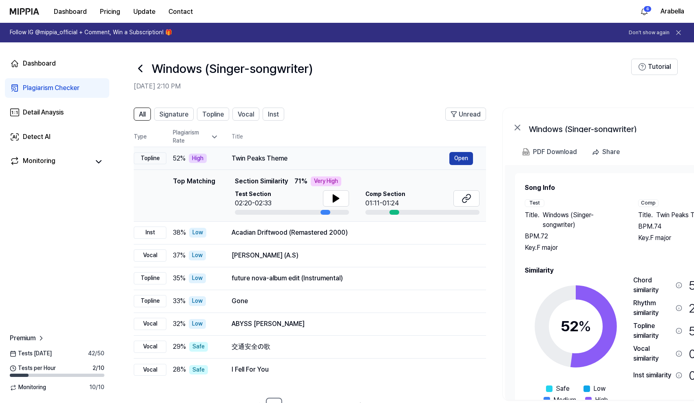
click at [460, 161] on button "Open" at bounding box center [461, 158] width 24 height 13
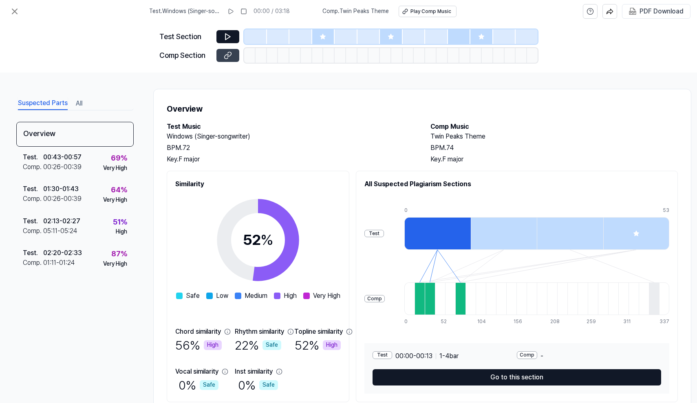
click at [231, 53] on icon at bounding box center [228, 55] width 8 height 8
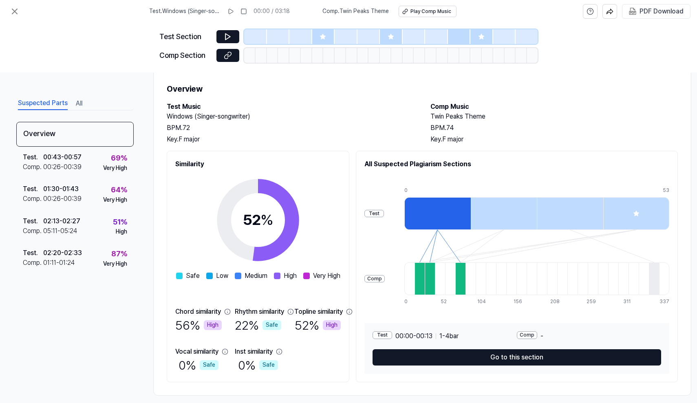
scroll to position [20, 0]
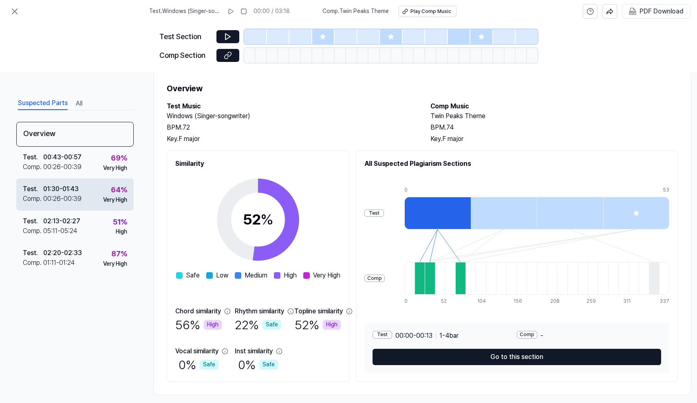
click at [108, 194] on div "64 % Very High" at bounding box center [115, 194] width 24 height 20
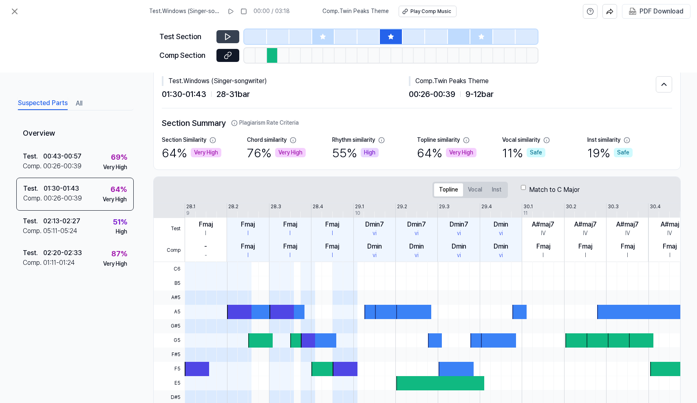
click at [229, 36] on icon at bounding box center [227, 37] width 5 height 6
click at [13, 13] on icon at bounding box center [15, 12] width 10 height 10
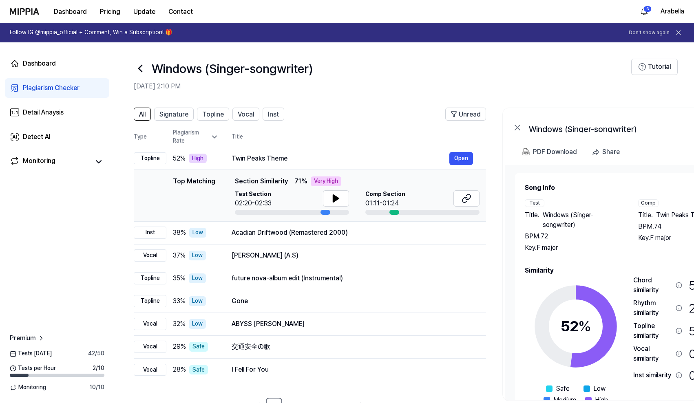
click at [140, 69] on icon at bounding box center [140, 68] width 13 height 13
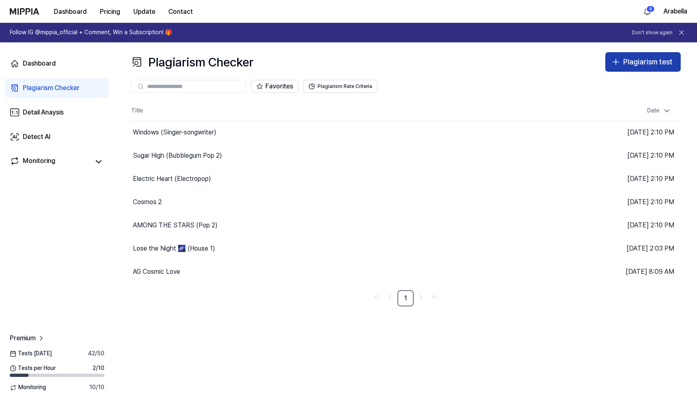
click at [639, 56] on button "Plagiarism test" at bounding box center [642, 62] width 75 height 20
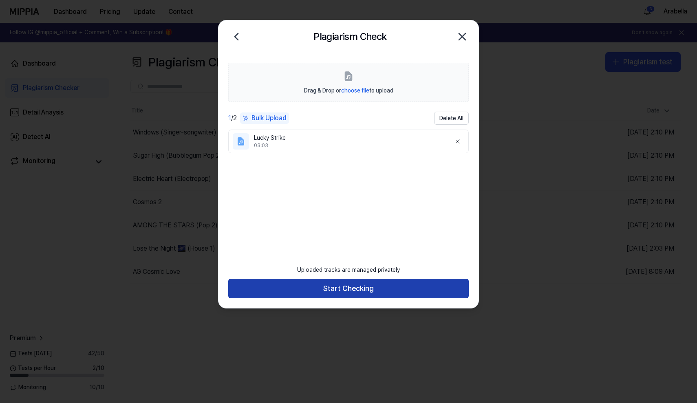
click at [351, 293] on button "Start Checking" at bounding box center [348, 289] width 240 height 20
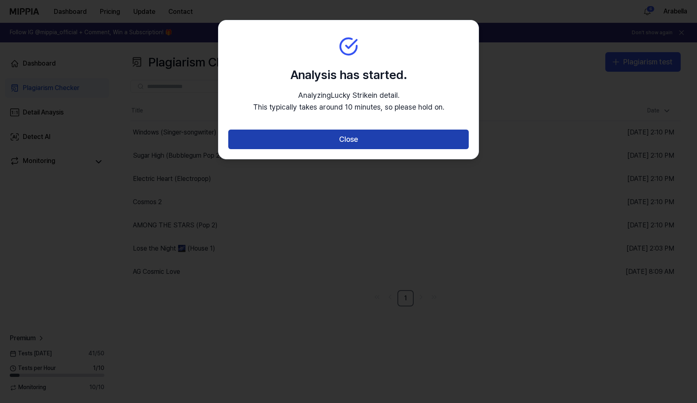
click at [353, 136] on button "Close" at bounding box center [348, 140] width 240 height 20
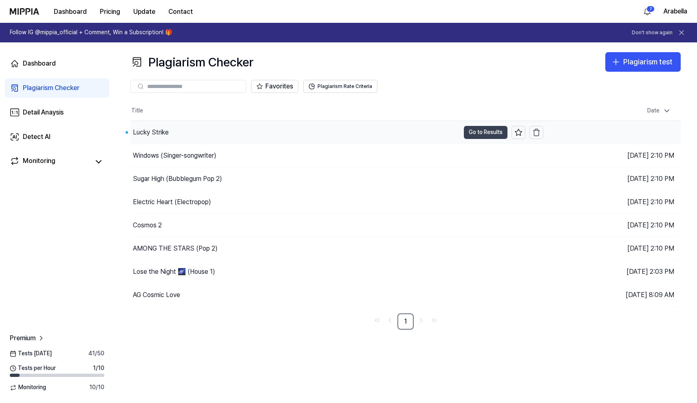
click at [474, 128] on button "Go to Results" at bounding box center [486, 132] width 44 height 13
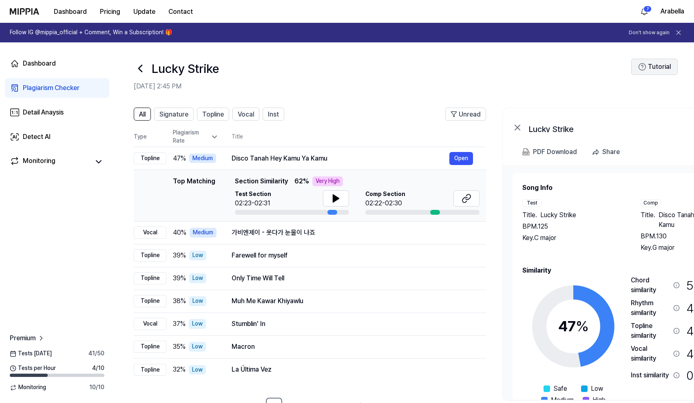
click at [657, 64] on button "Tutorial" at bounding box center [654, 67] width 46 height 16
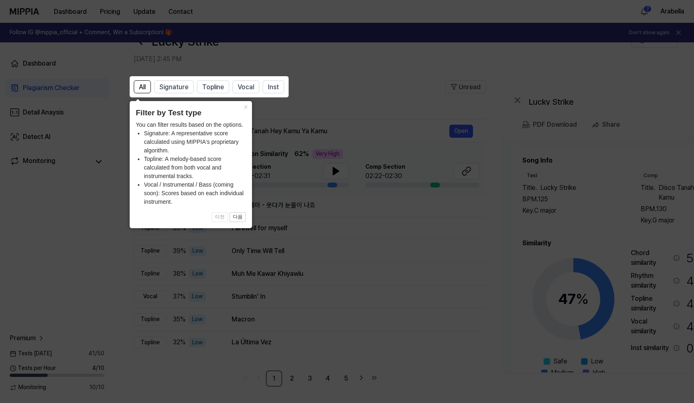
scroll to position [27, 0]
click at [243, 106] on button "×" at bounding box center [245, 106] width 13 height 11
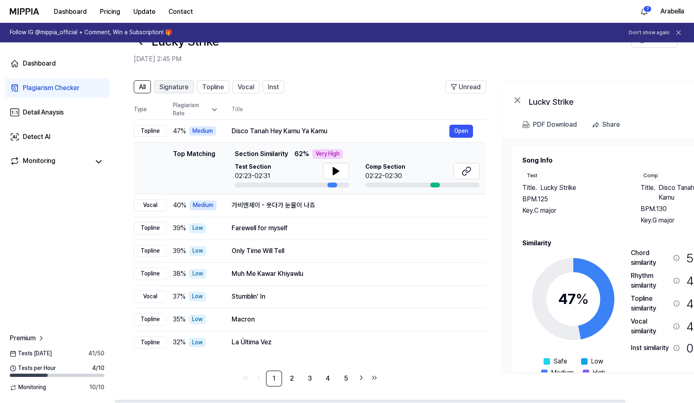
click at [188, 85] on span "Signature" at bounding box center [173, 87] width 29 height 10
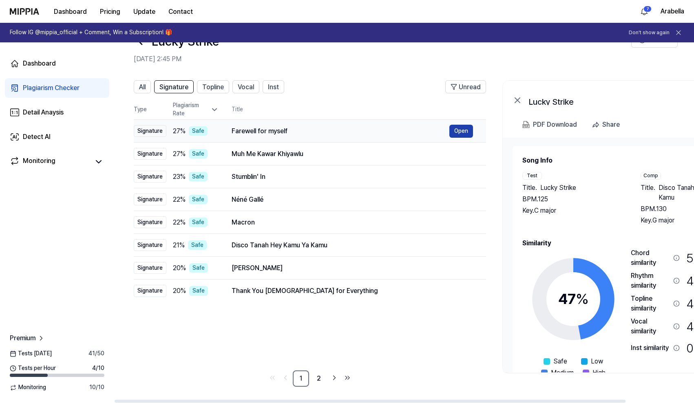
click at [460, 128] on button "Open" at bounding box center [461, 131] width 24 height 13
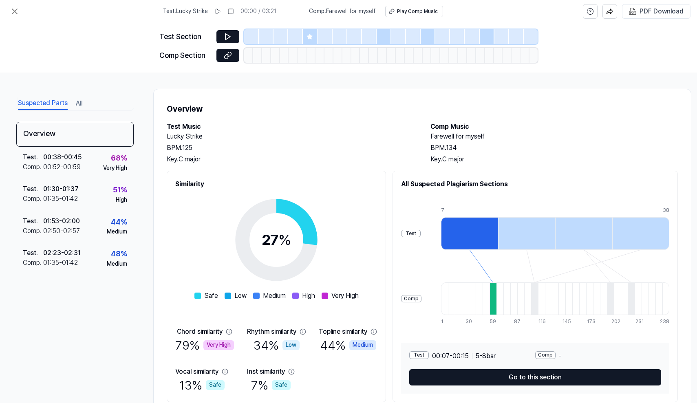
scroll to position [0, 0]
click at [15, 9] on icon at bounding box center [15, 12] width 10 height 10
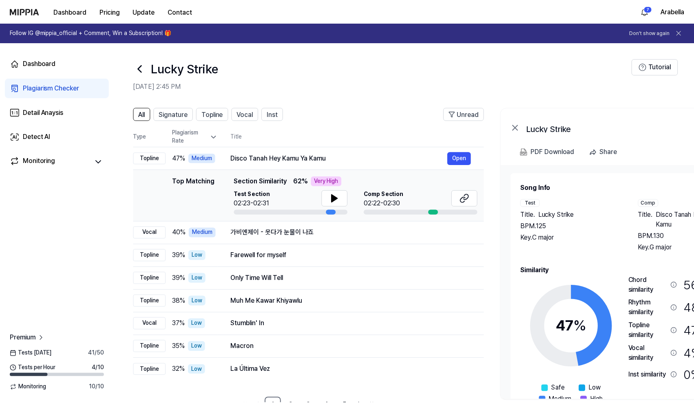
scroll to position [27, 0]
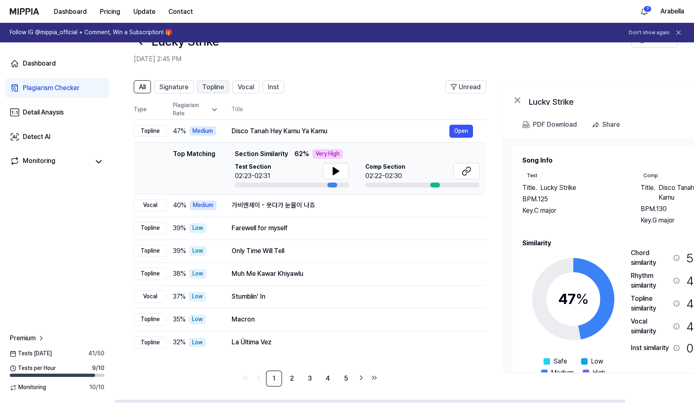
click at [220, 89] on span "Topline" at bounding box center [213, 87] width 22 height 10
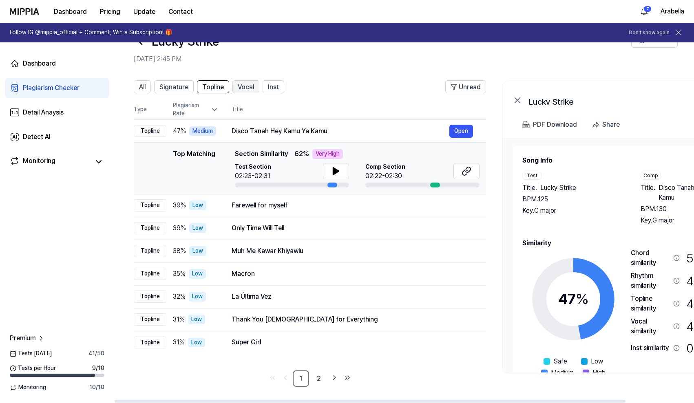
click at [253, 86] on span "Vocal" at bounding box center [246, 87] width 16 height 10
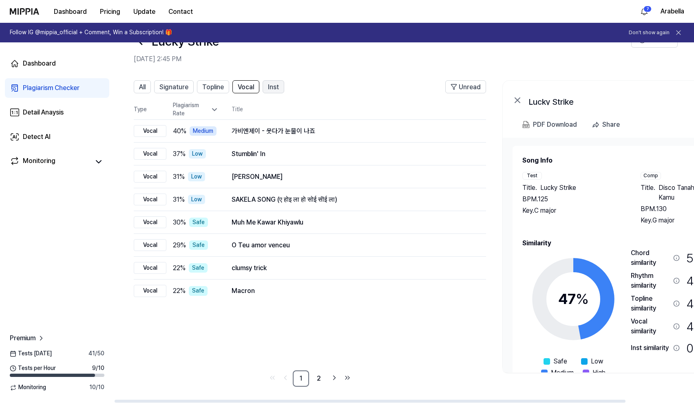
click at [276, 89] on span "Inst" at bounding box center [273, 87] width 11 height 10
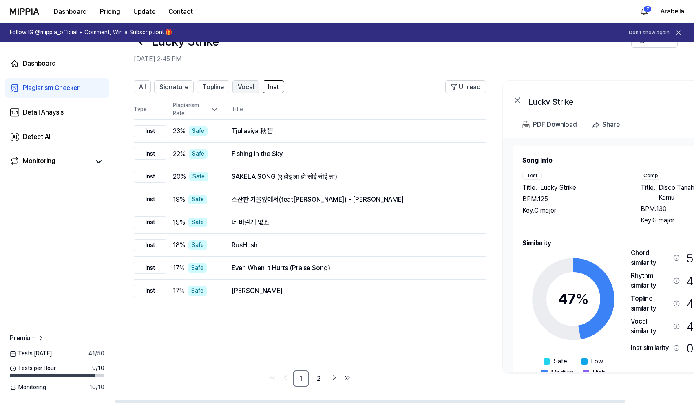
click at [249, 89] on span "Vocal" at bounding box center [246, 87] width 16 height 10
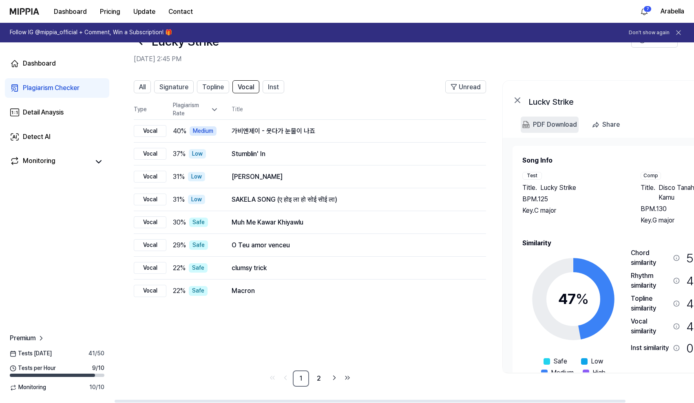
click at [544, 126] on div "PDF Download" at bounding box center [555, 124] width 44 height 11
